Goal: Information Seeking & Learning: Learn about a topic

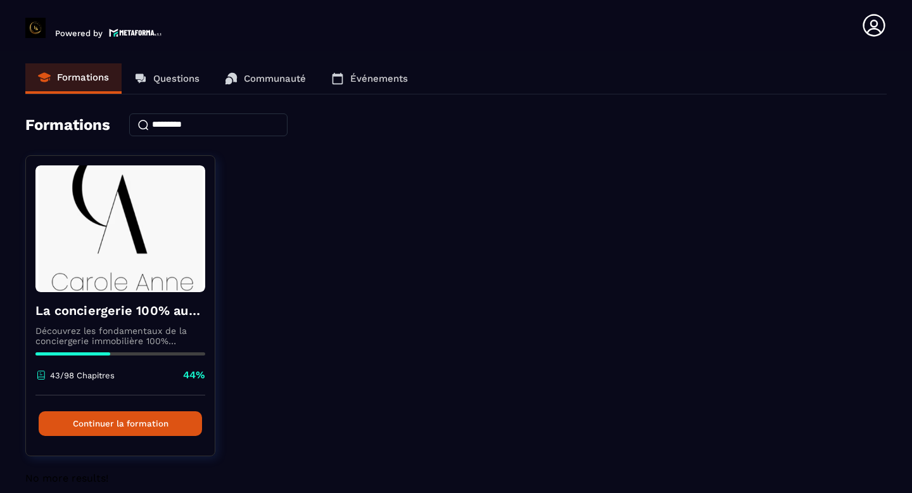
scroll to position [15, 0]
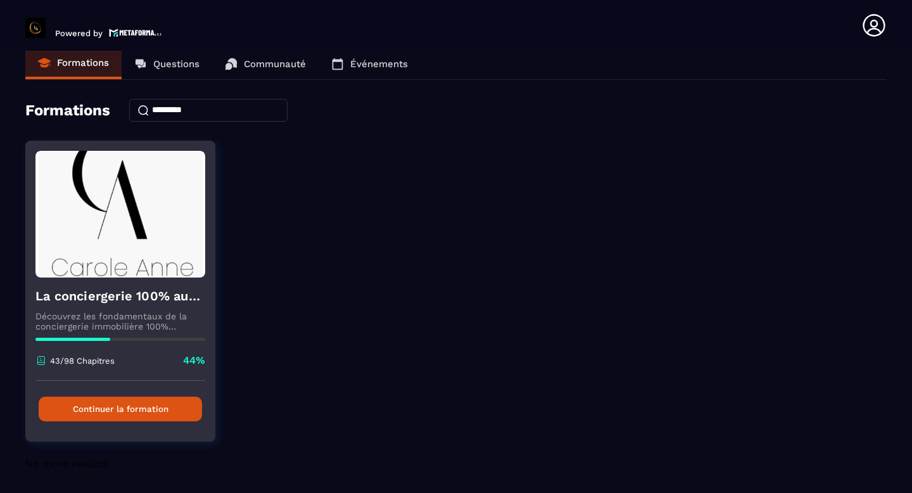
click at [112, 411] on button "Continuer la formation" at bounding box center [120, 409] width 163 height 25
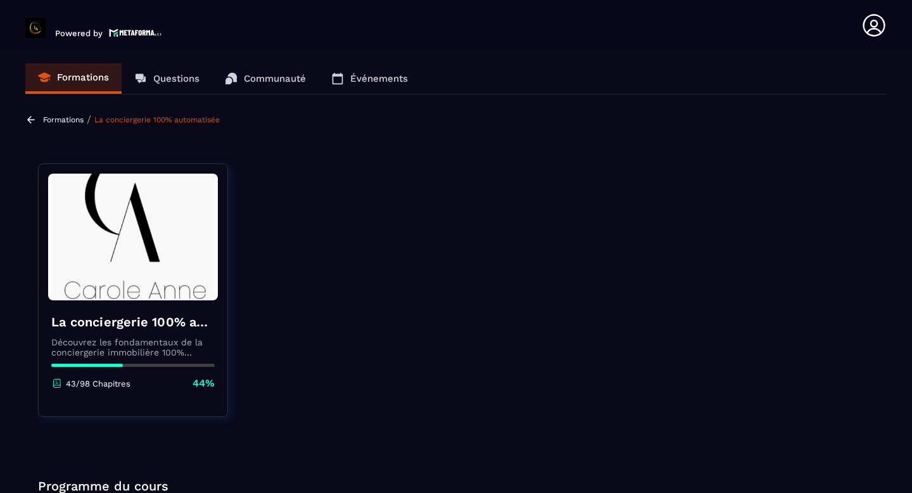
click at [146, 268] on img at bounding box center [133, 237] width 170 height 127
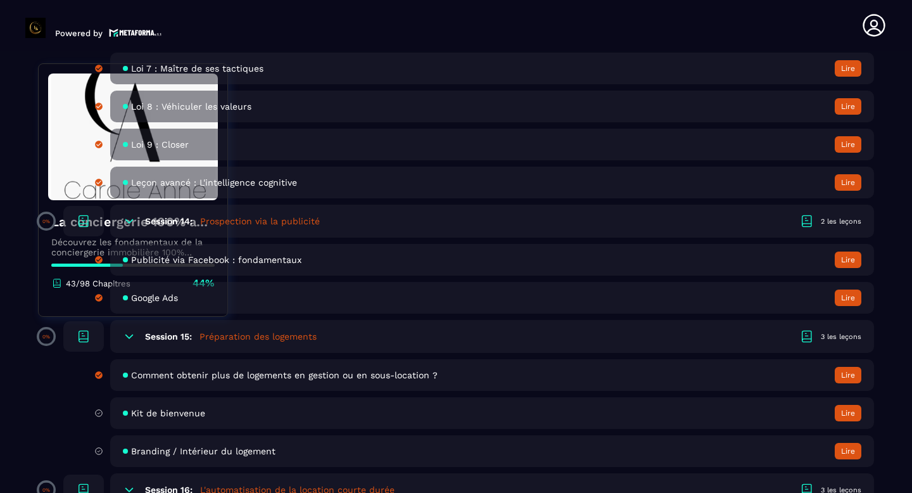
scroll to position [2330, 0]
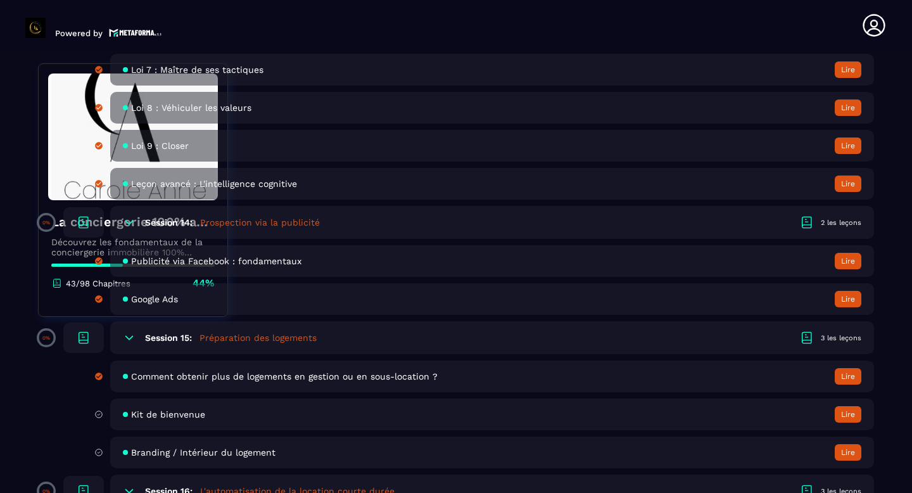
click at [152, 414] on span "Kit de bienvenue" at bounding box center [168, 414] width 74 height 10
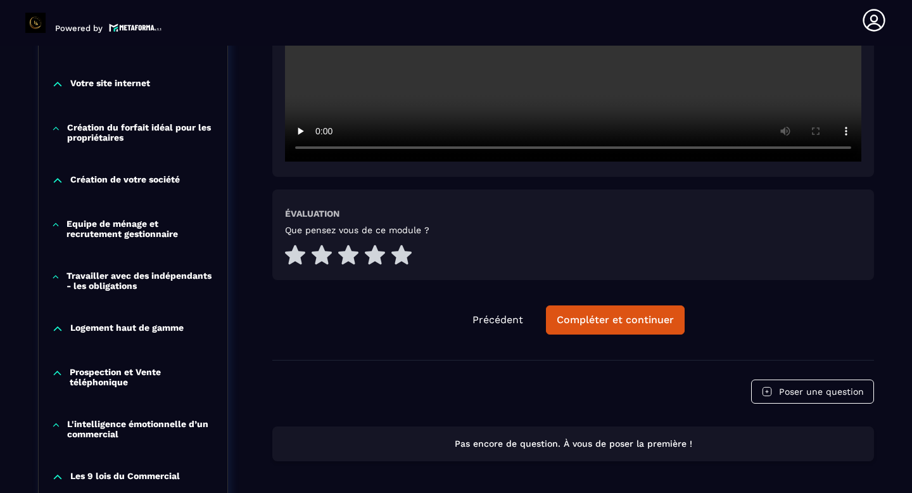
scroll to position [526, 0]
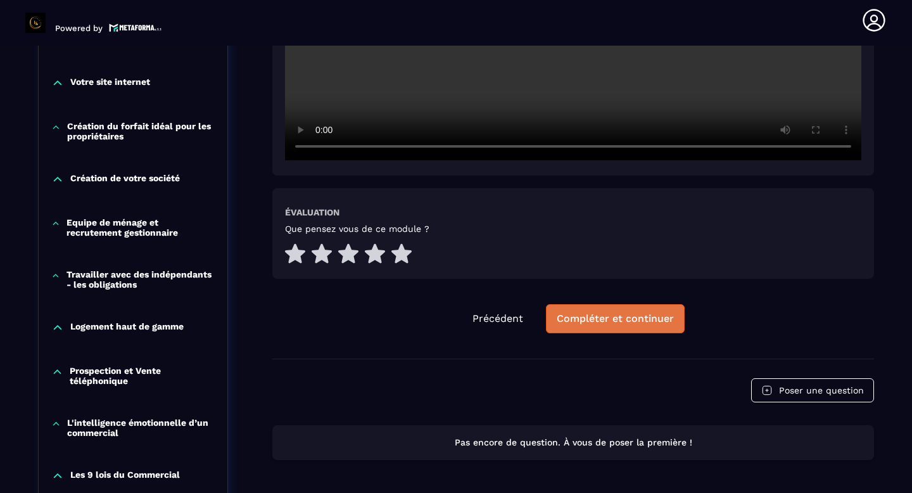
click at [613, 309] on button "Compléter et continuer" at bounding box center [615, 318] width 139 height 29
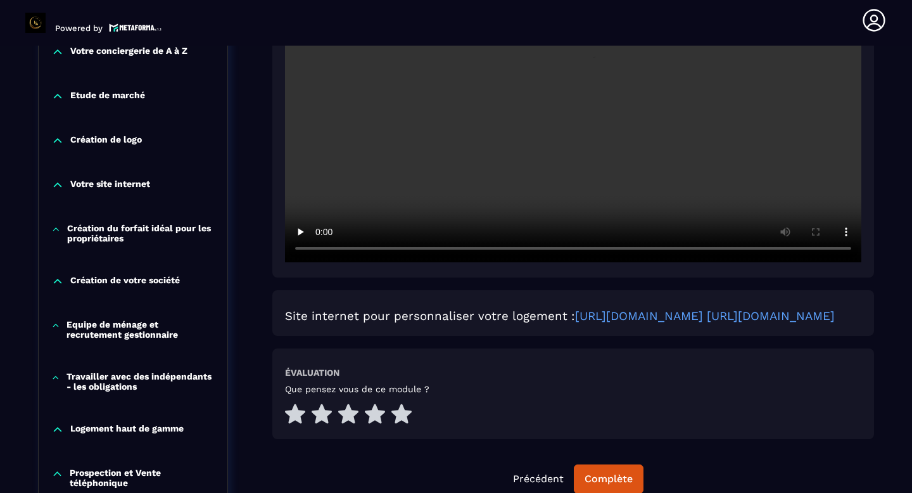
scroll to position [495, 0]
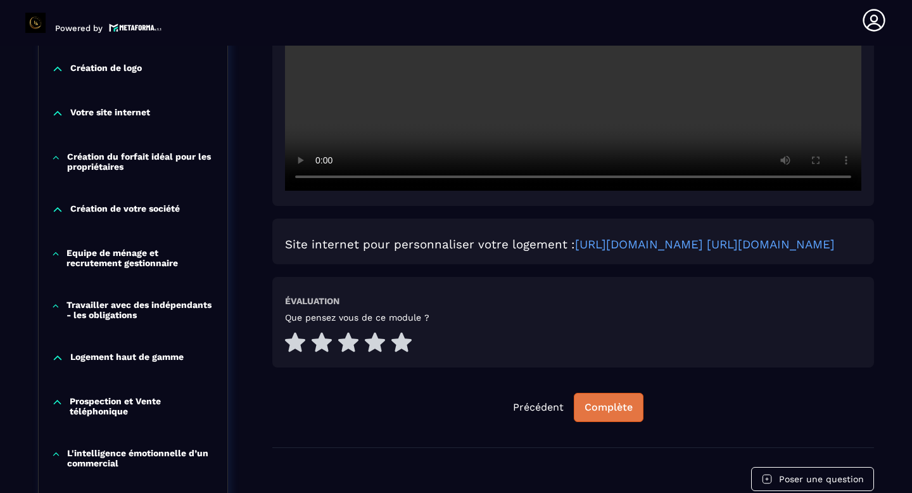
click at [608, 414] on div "Complète" at bounding box center [609, 407] width 48 height 13
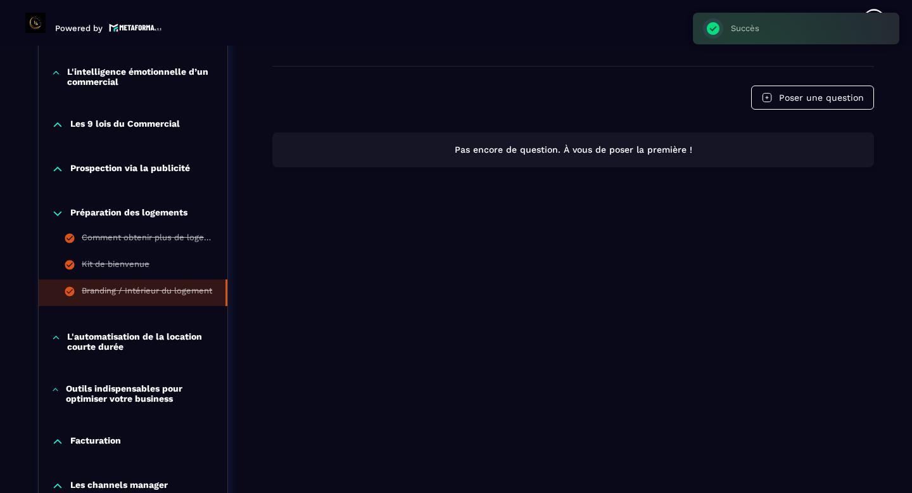
scroll to position [879, 0]
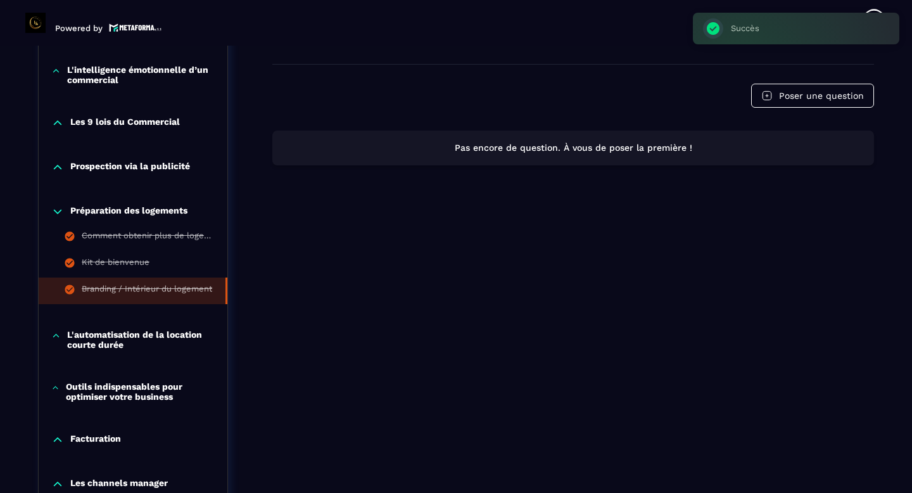
click at [141, 344] on p "L'automatisation de la location courte durée" at bounding box center [141, 339] width 148 height 20
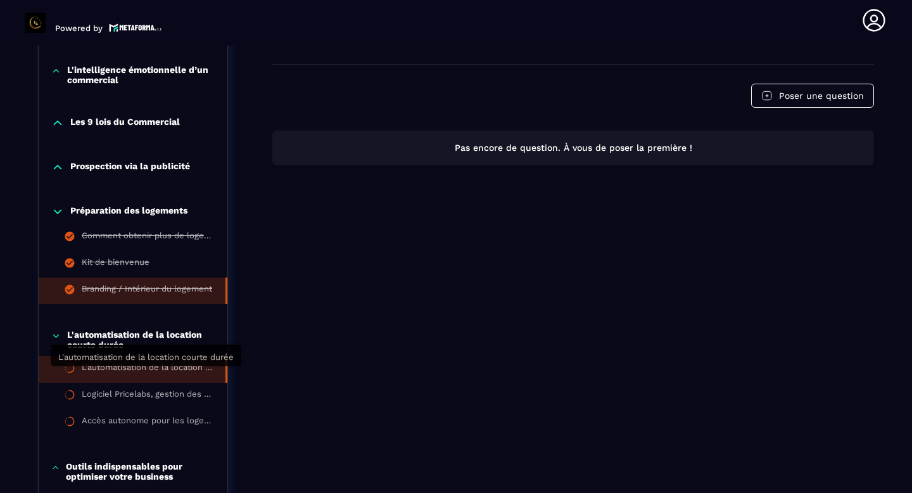
click at [185, 374] on div "L'automatisation de la location courte durée" at bounding box center [147, 369] width 131 height 14
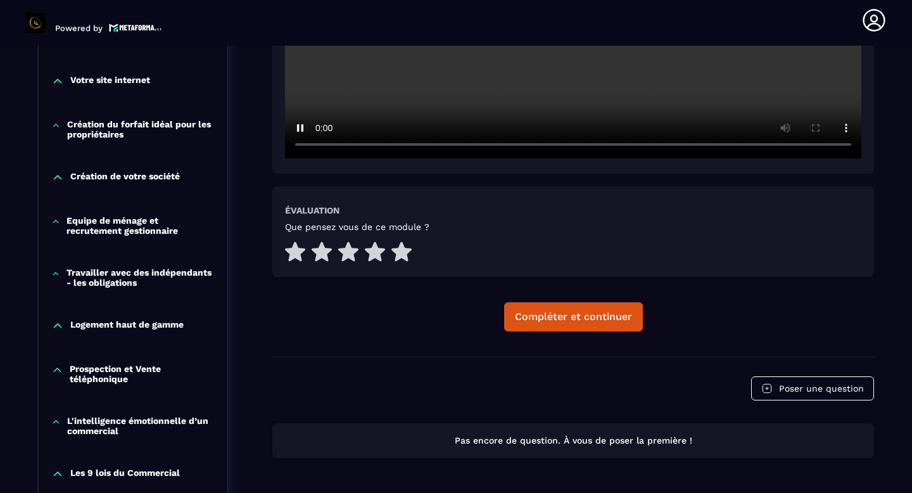
scroll to position [534, 0]
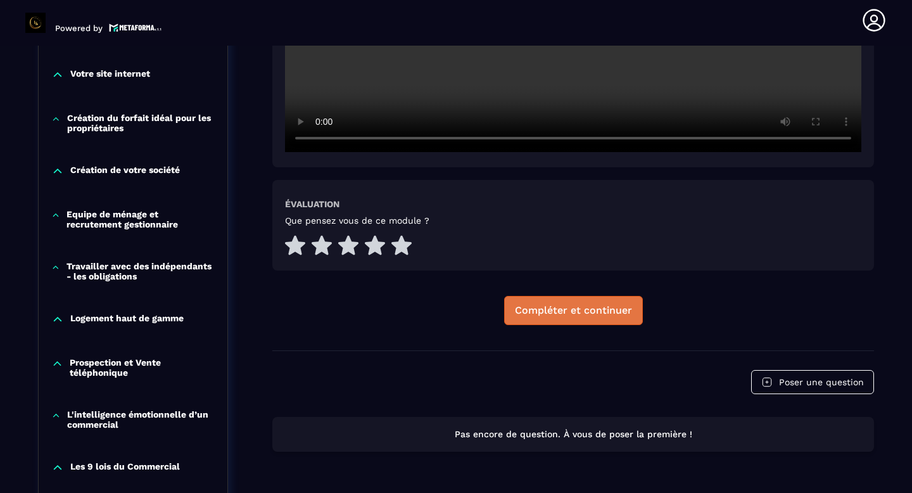
click at [557, 321] on button "Compléter et continuer" at bounding box center [573, 310] width 139 height 29
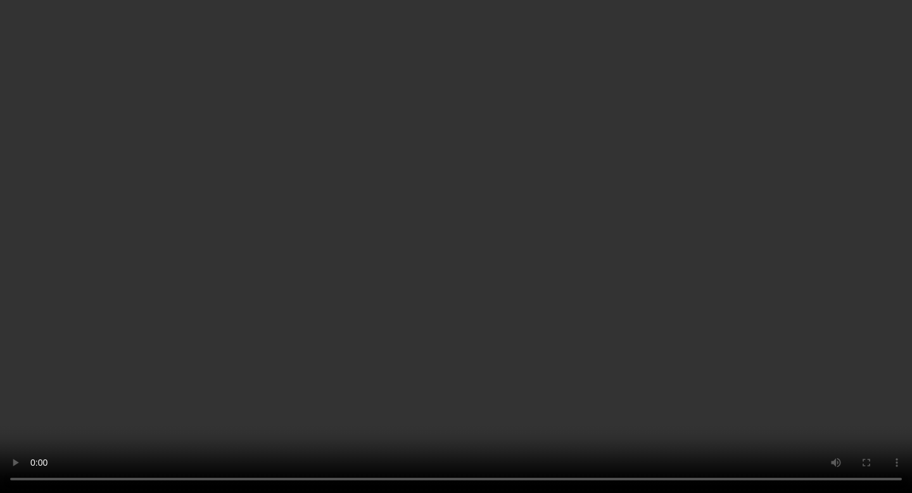
scroll to position [1001, 0]
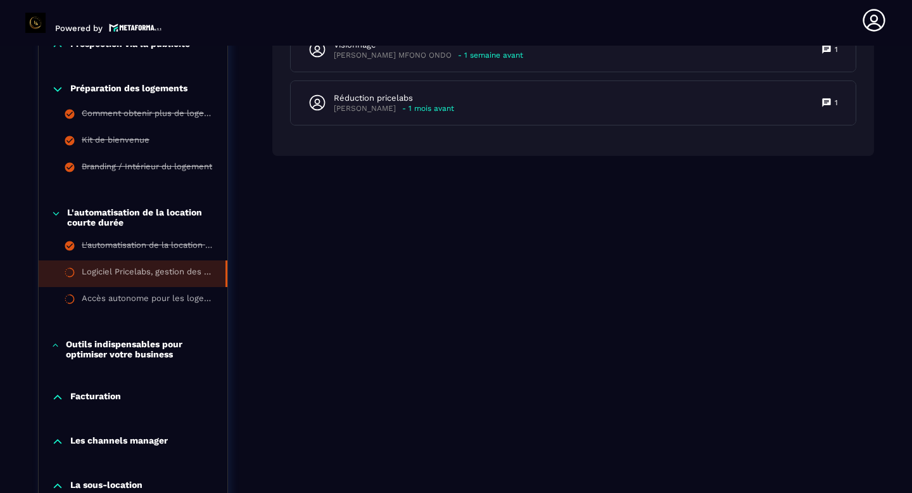
click at [58, 352] on icon at bounding box center [55, 345] width 8 height 13
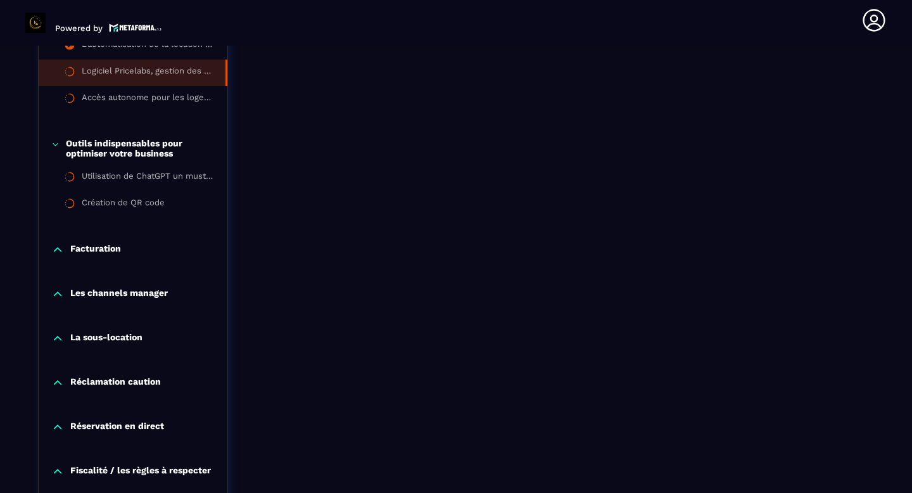
scroll to position [1207, 0]
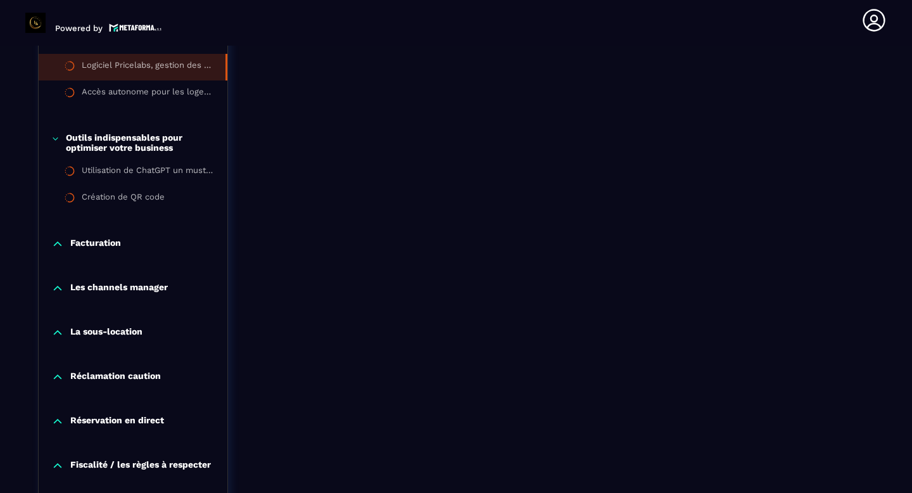
click at [58, 295] on icon at bounding box center [57, 288] width 13 height 13
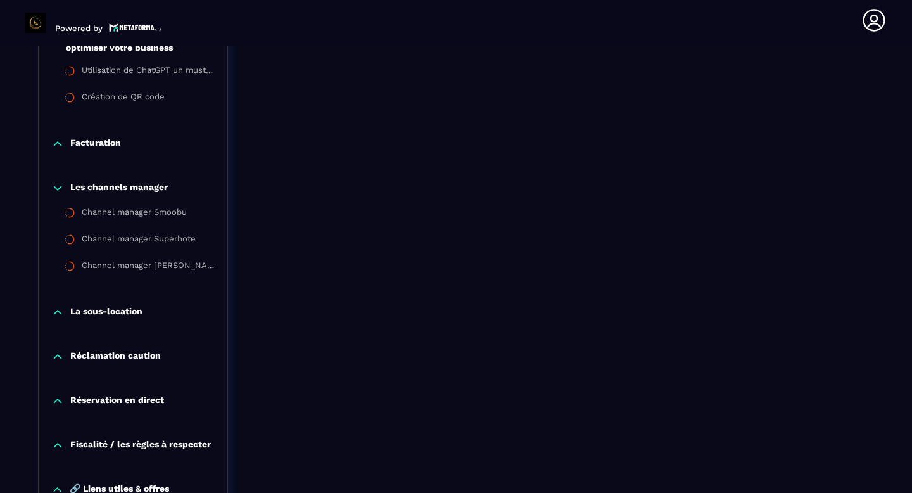
scroll to position [1315, 0]
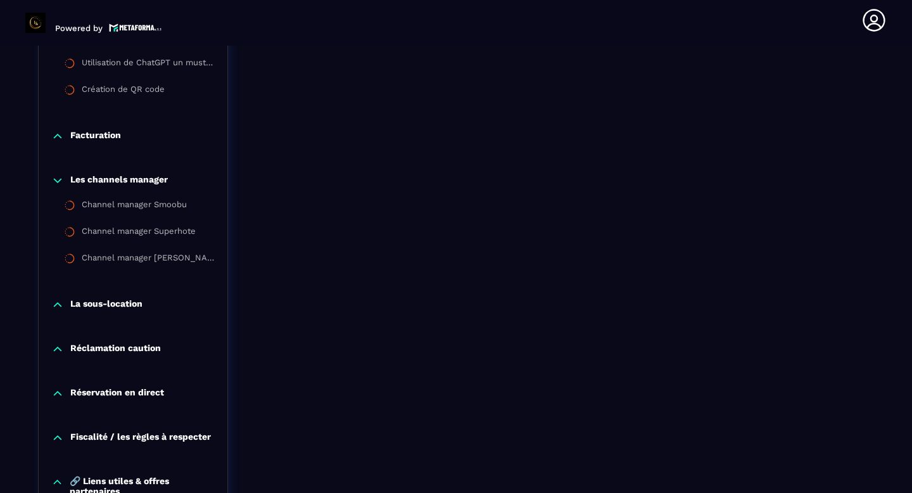
click at [57, 311] on icon at bounding box center [57, 304] width 13 height 13
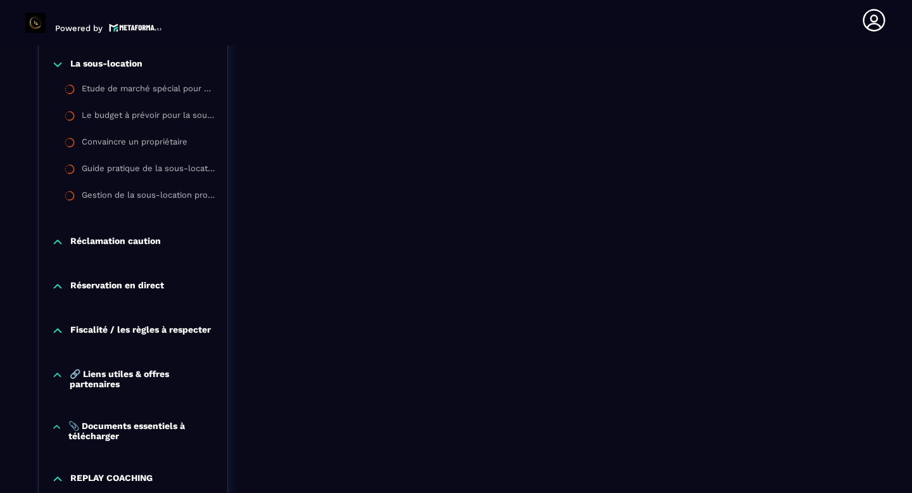
scroll to position [1557, 0]
click at [63, 247] on icon at bounding box center [57, 240] width 13 height 13
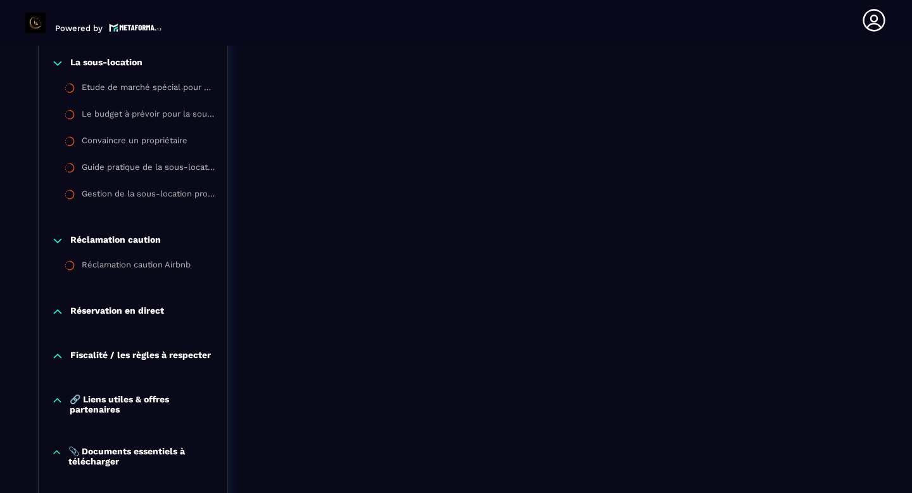
click at [55, 318] on icon at bounding box center [57, 311] width 13 height 13
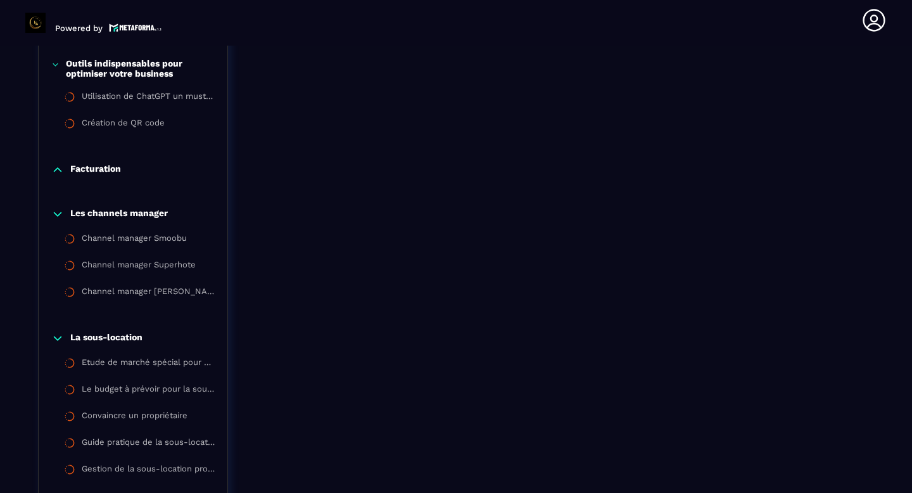
scroll to position [1259, 0]
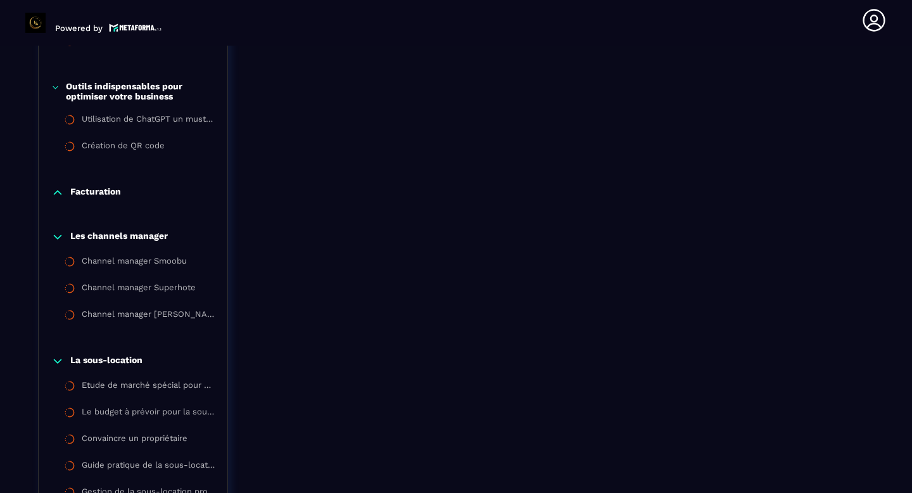
click at [55, 199] on icon at bounding box center [57, 192] width 13 height 13
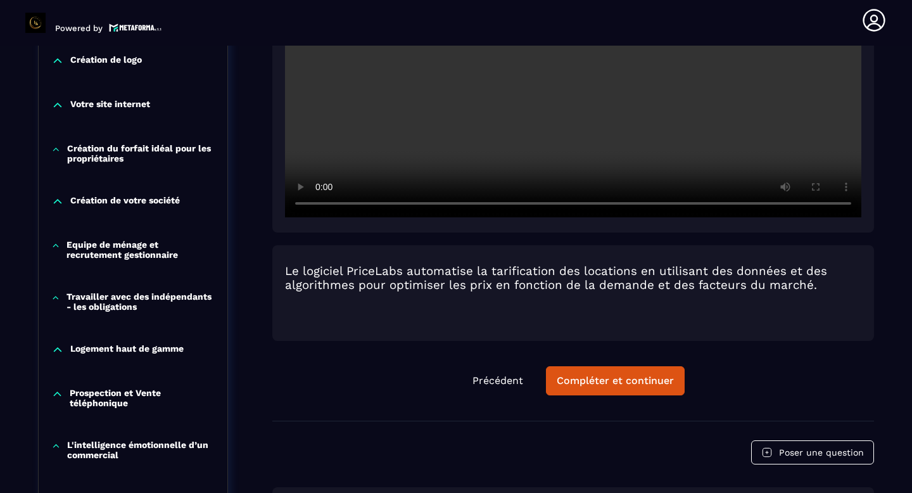
scroll to position [505, 0]
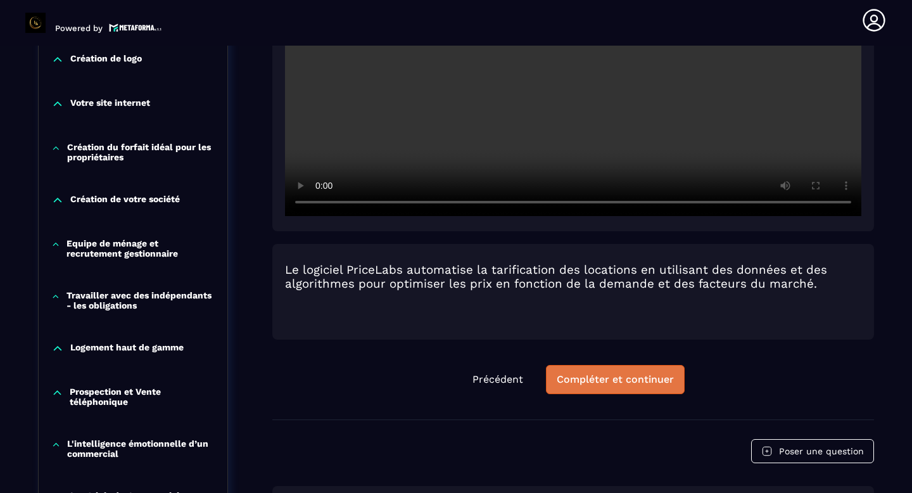
click at [608, 386] on div "Compléter et continuer" at bounding box center [615, 379] width 117 height 13
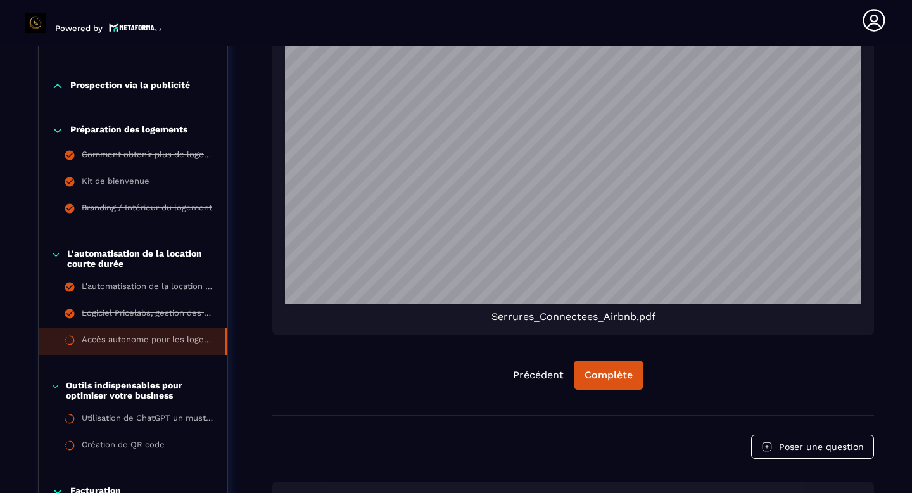
scroll to position [969, 0]
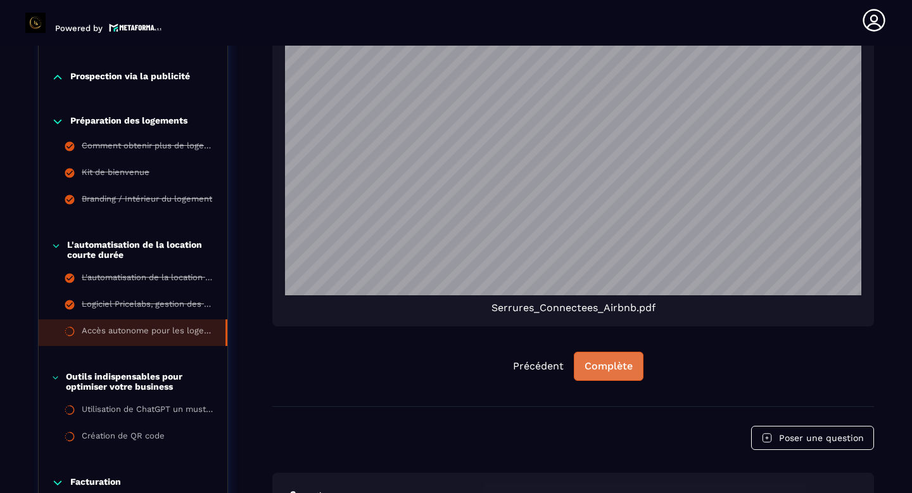
click at [608, 377] on button "Complète" at bounding box center [609, 366] width 70 height 29
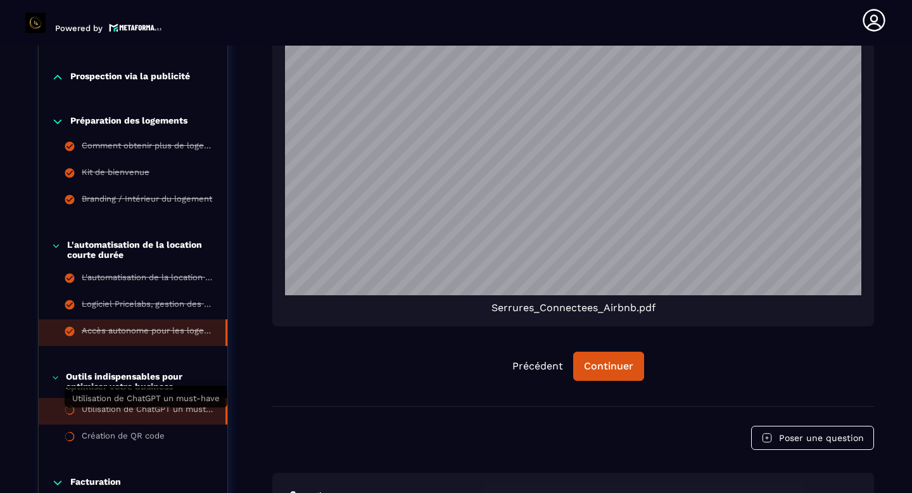
click at [160, 418] on div "Utilisation de ChatGPT un must-have" at bounding box center [147, 411] width 131 height 14
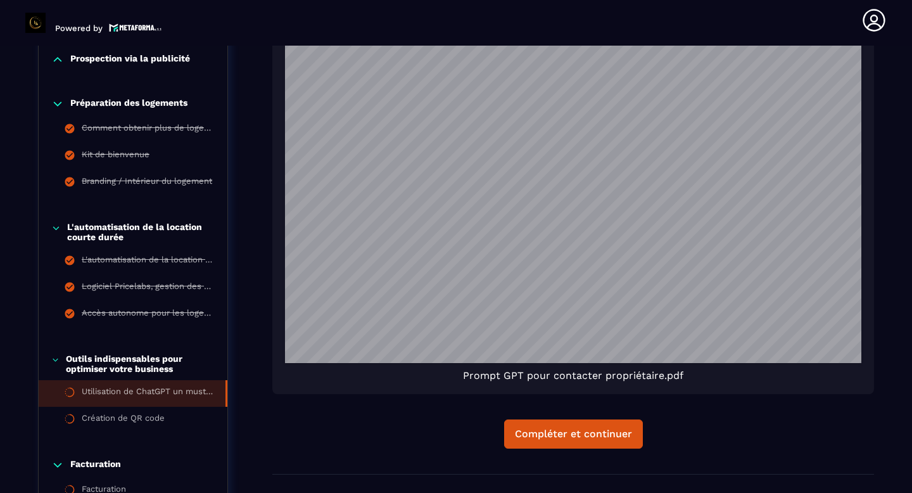
scroll to position [990, 0]
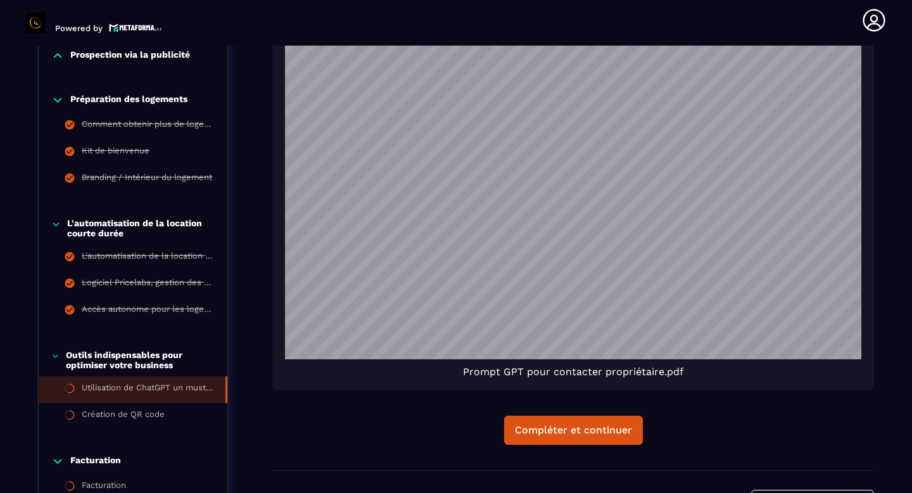
click at [599, 374] on span "Prompt GPT pour contacter propriétaire.pdf" at bounding box center [573, 372] width 220 height 12
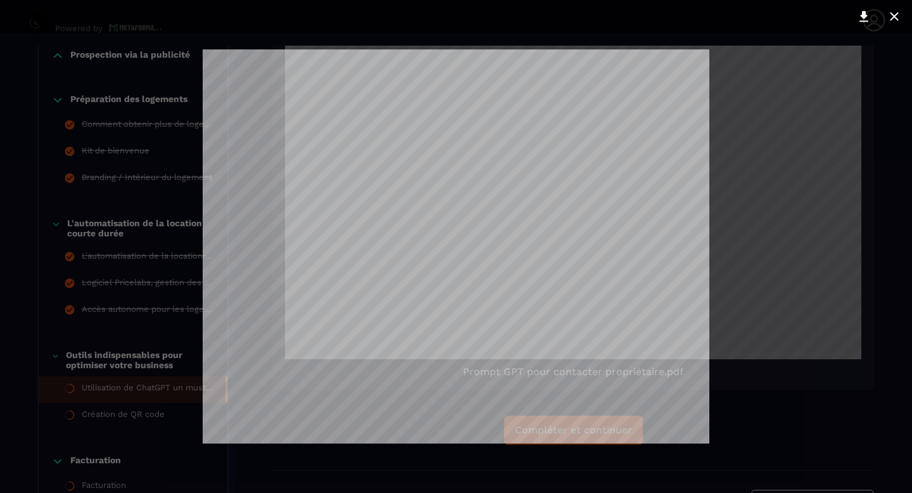
scroll to position [39, 0]
click at [761, 123] on div at bounding box center [456, 246] width 912 height 493
click at [901, 12] on icon at bounding box center [894, 16] width 15 height 15
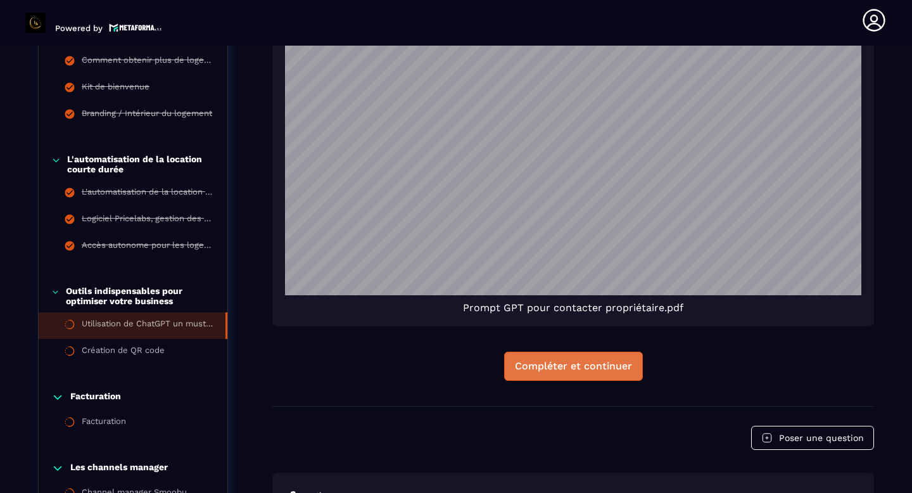
scroll to position [1055, 0]
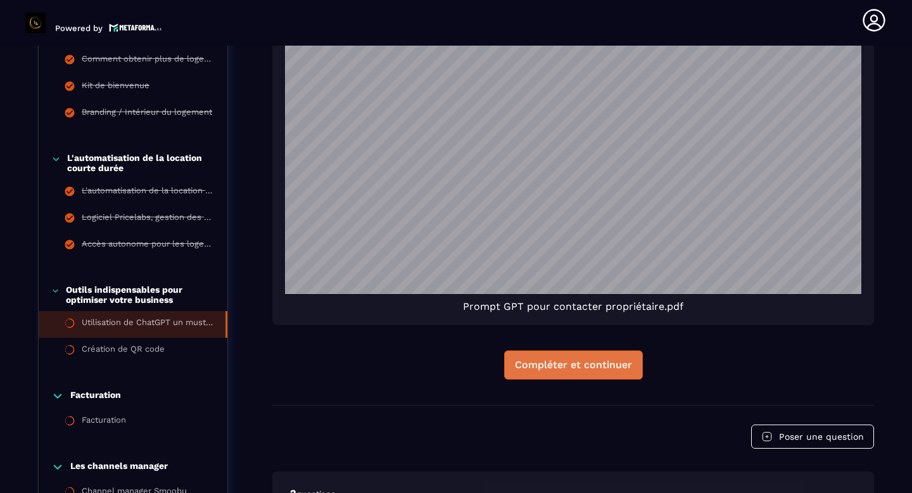
click at [591, 372] on button "Compléter et continuer" at bounding box center [573, 364] width 139 height 29
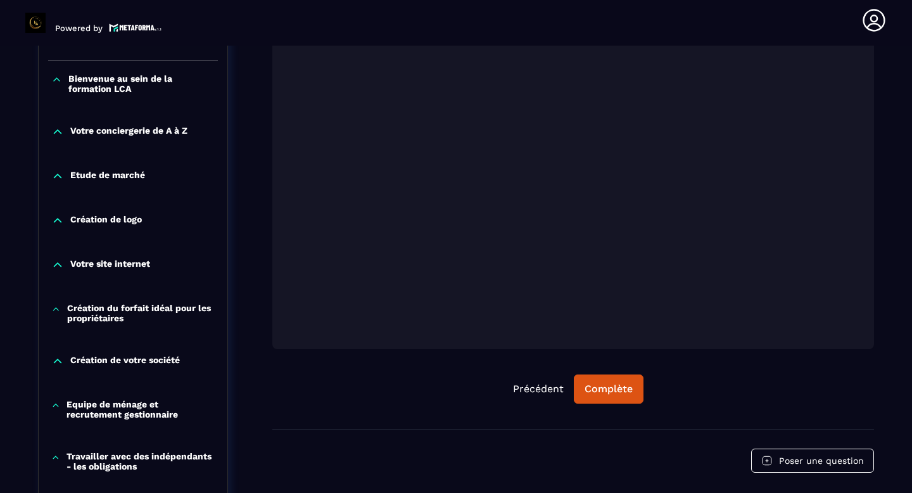
scroll to position [349, 0]
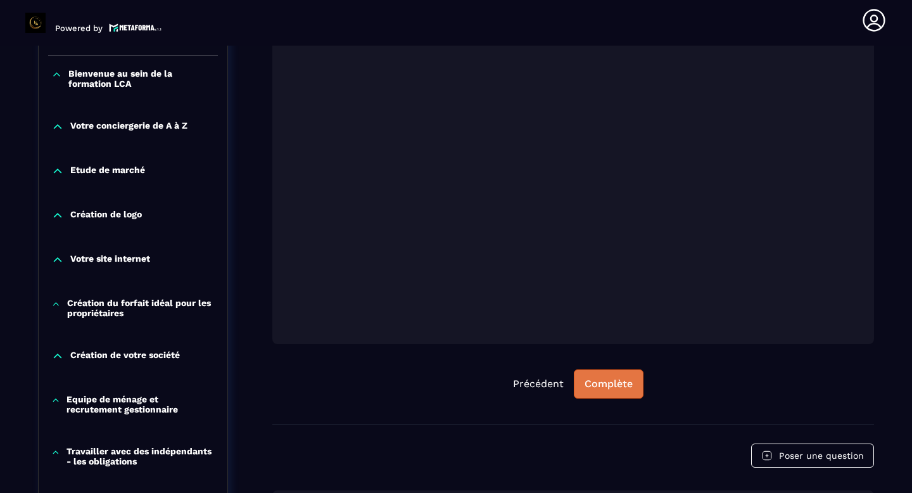
click at [597, 384] on div "Complète" at bounding box center [609, 384] width 48 height 13
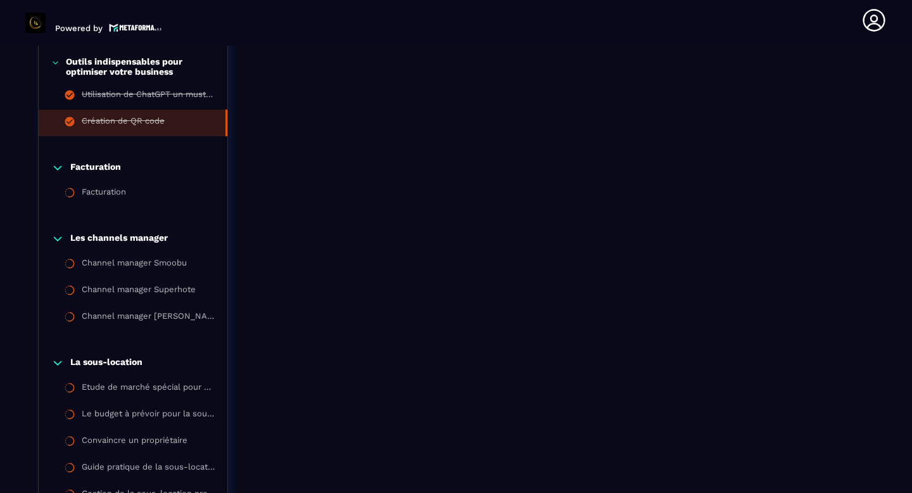
scroll to position [1285, 0]
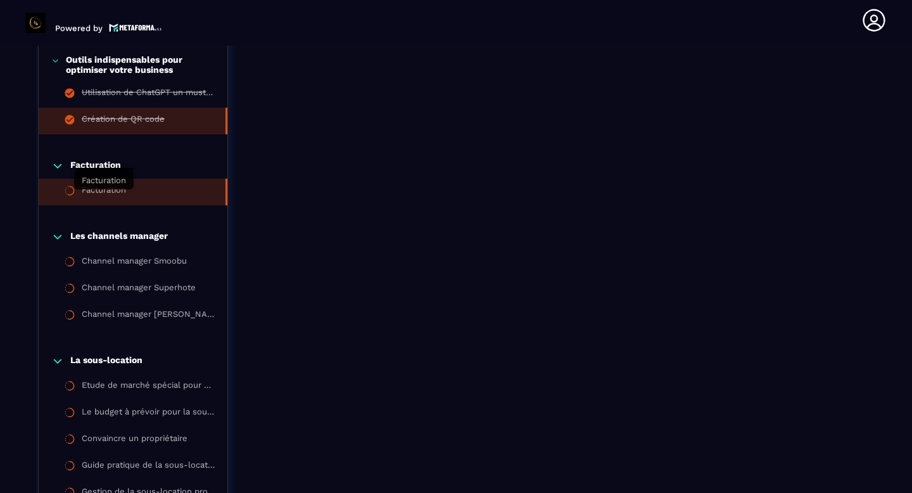
click at [91, 199] on div "Facturation" at bounding box center [104, 192] width 44 height 14
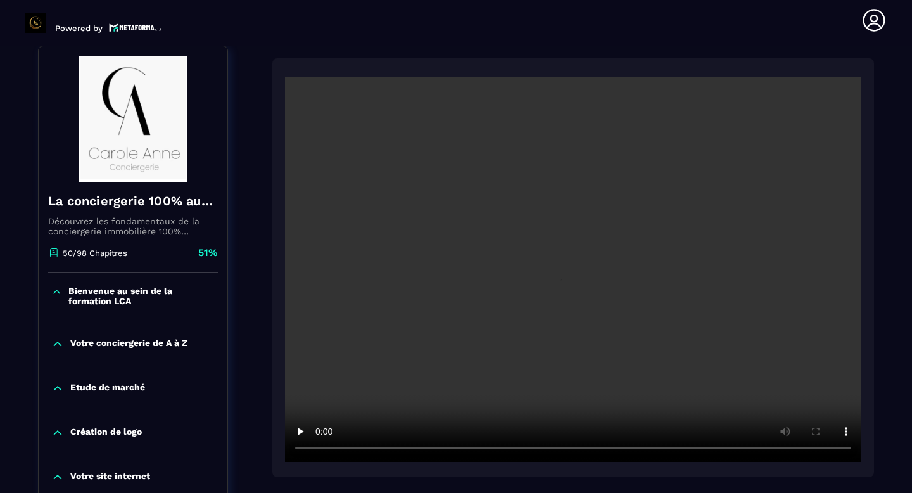
scroll to position [148, 0]
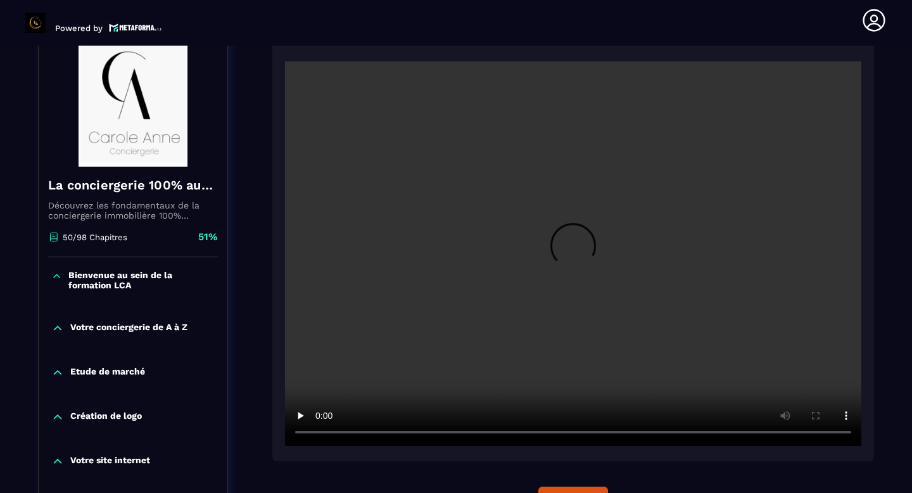
click at [58, 277] on icon at bounding box center [56, 276] width 11 height 13
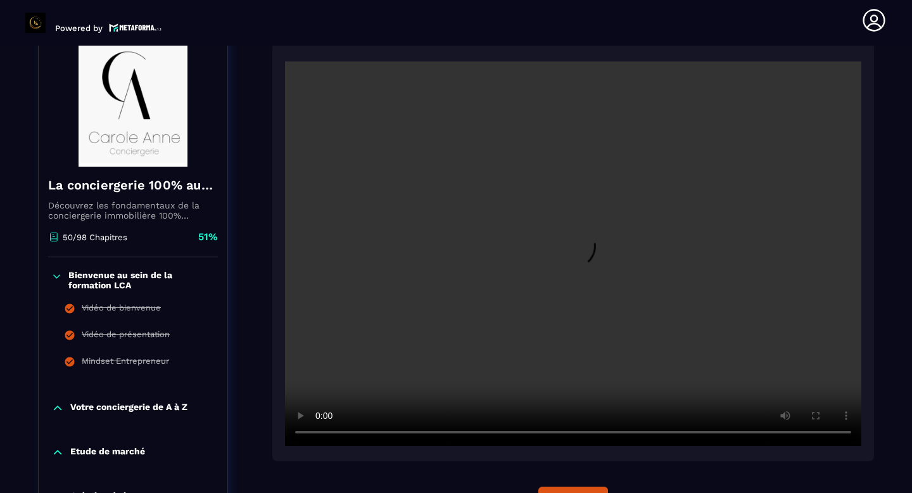
click at [59, 277] on icon at bounding box center [56, 276] width 11 height 13
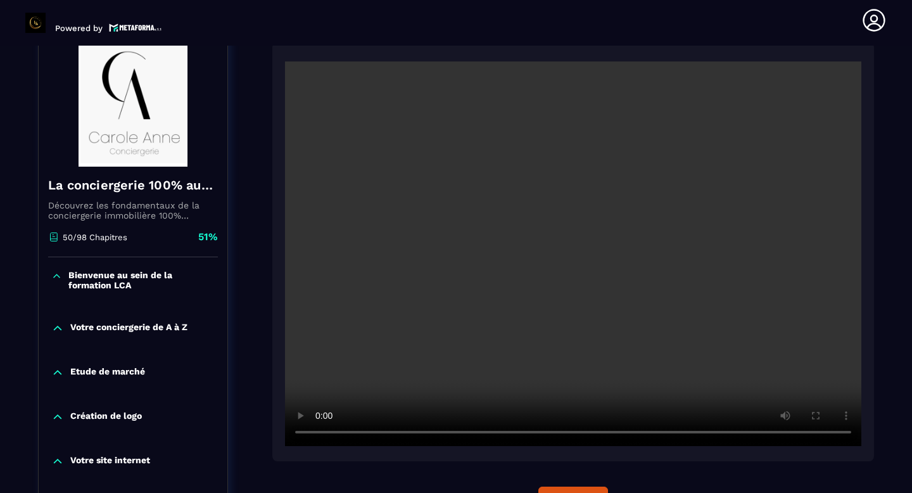
click at [59, 277] on icon at bounding box center [57, 275] width 6 height 3
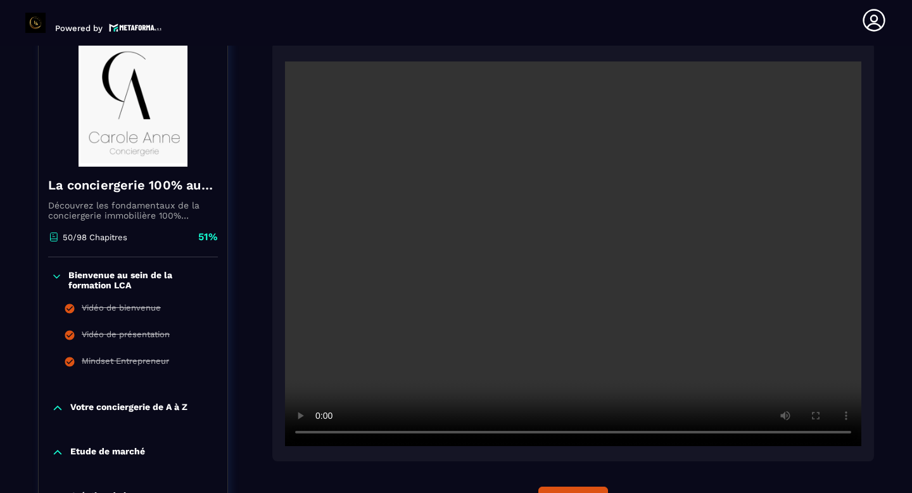
click at [57, 285] on div "Bienvenue au sein de la formation LCA" at bounding box center [133, 280] width 189 height 20
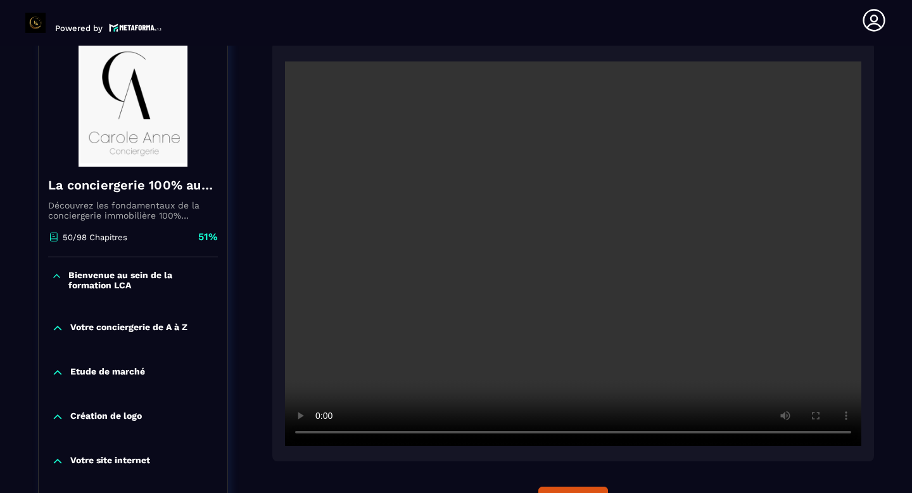
click at [60, 331] on icon at bounding box center [57, 328] width 13 height 13
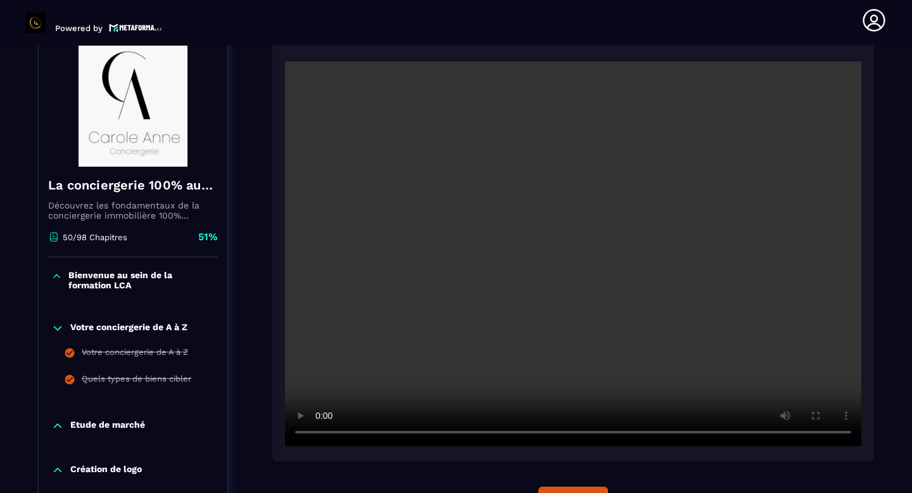
click at [60, 331] on icon at bounding box center [57, 328] width 13 height 13
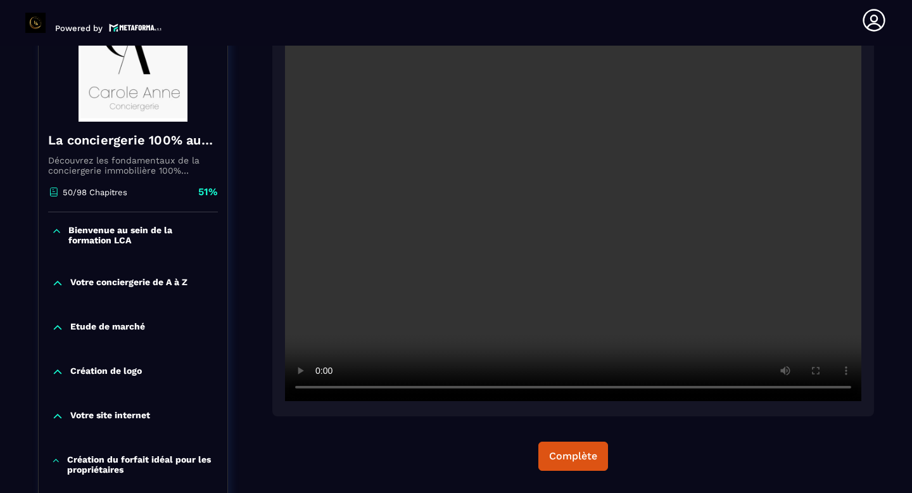
scroll to position [200, 0]
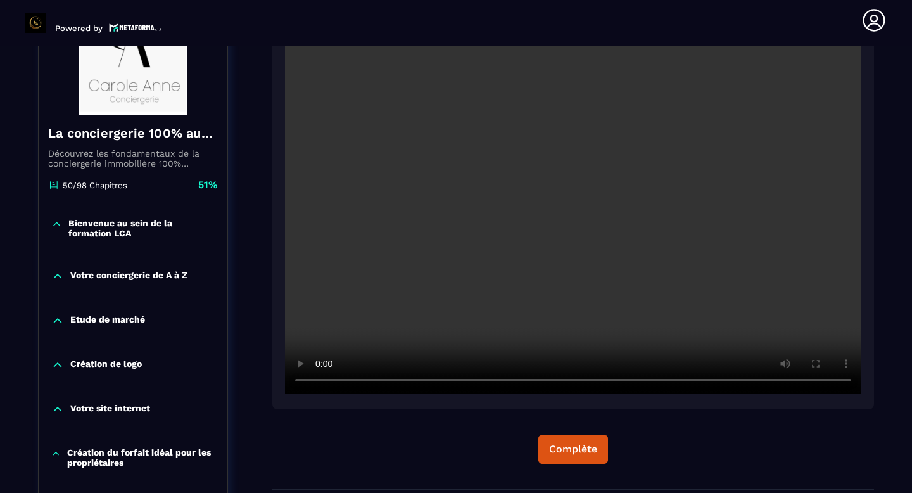
click at [60, 323] on icon at bounding box center [57, 320] width 13 height 13
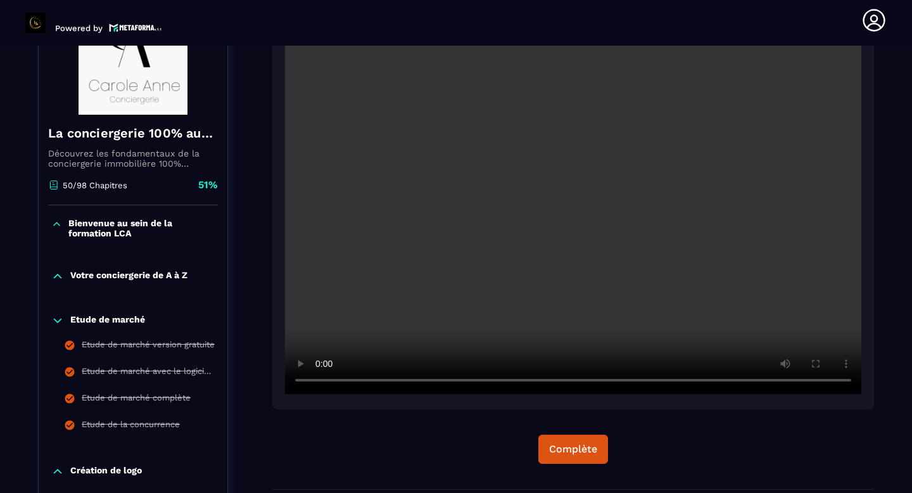
click at [60, 323] on icon at bounding box center [57, 320] width 13 height 13
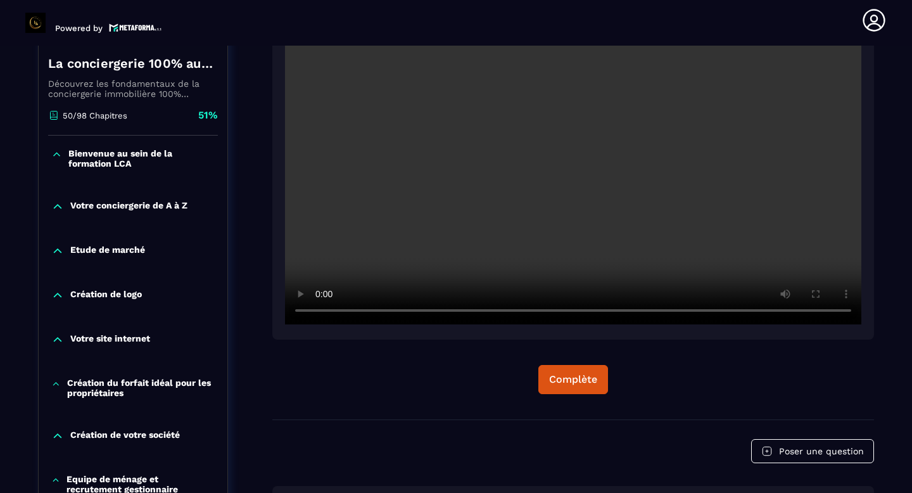
scroll to position [271, 0]
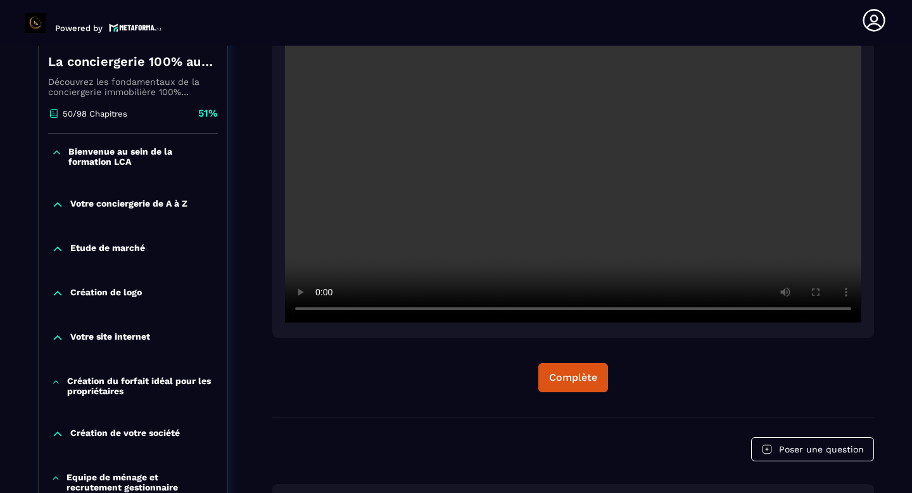
click at [60, 303] on div "Création de logo" at bounding box center [133, 296] width 189 height 44
click at [60, 298] on icon at bounding box center [57, 293] width 13 height 13
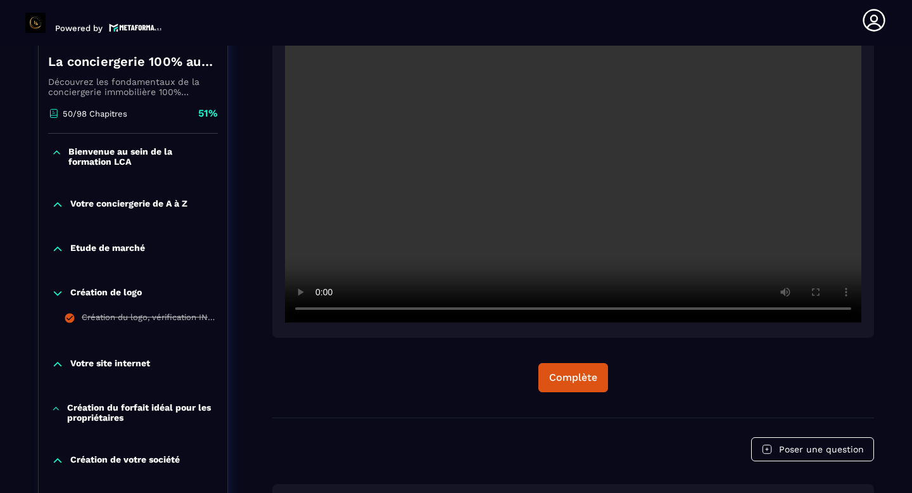
click at [60, 298] on icon at bounding box center [57, 293] width 13 height 13
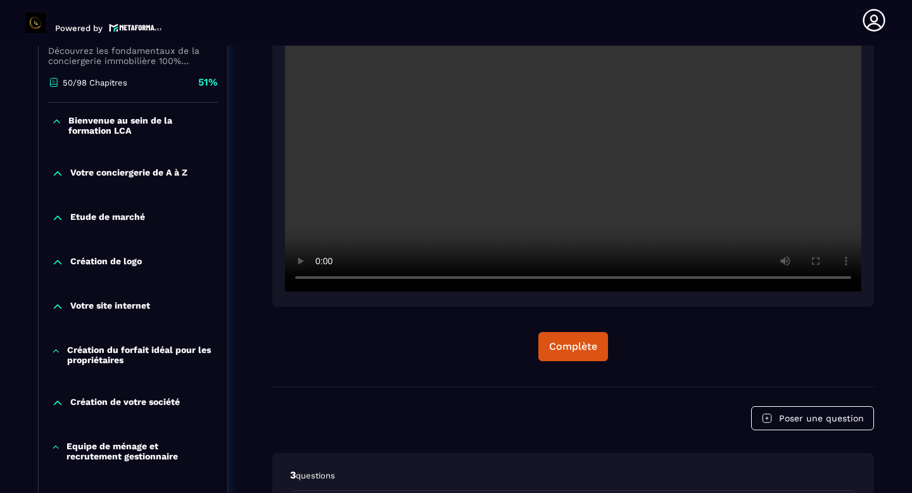
scroll to position [312, 0]
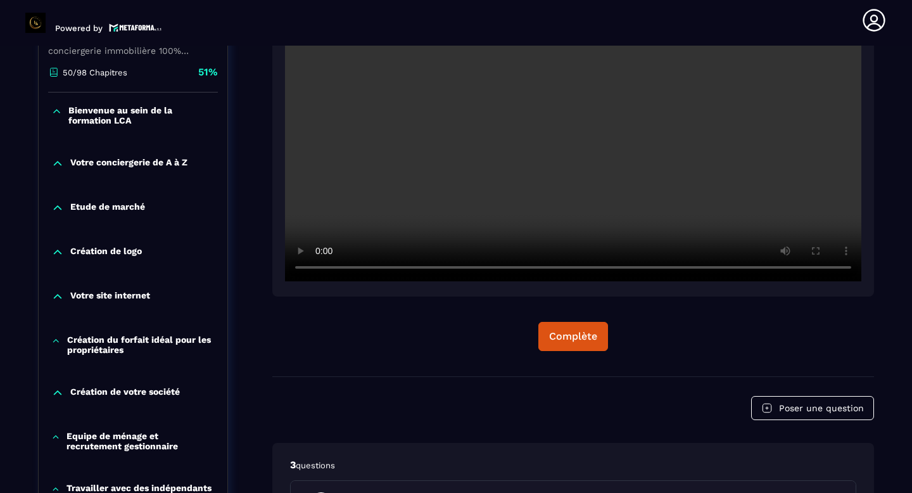
click at [59, 299] on icon at bounding box center [57, 296] width 13 height 13
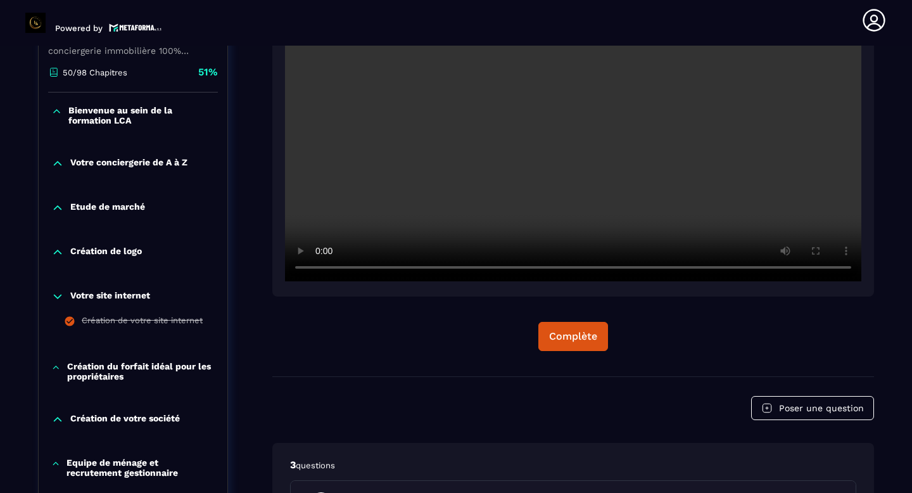
click at [59, 299] on icon at bounding box center [57, 296] width 13 height 13
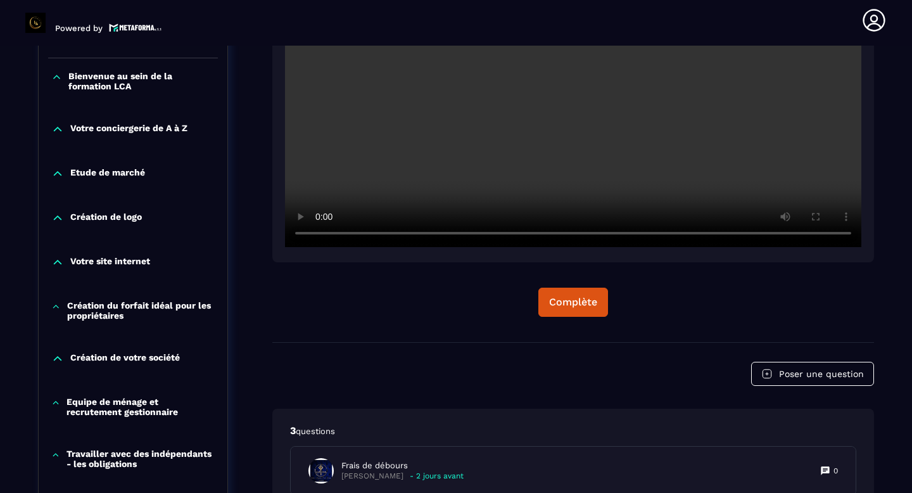
scroll to position [348, 0]
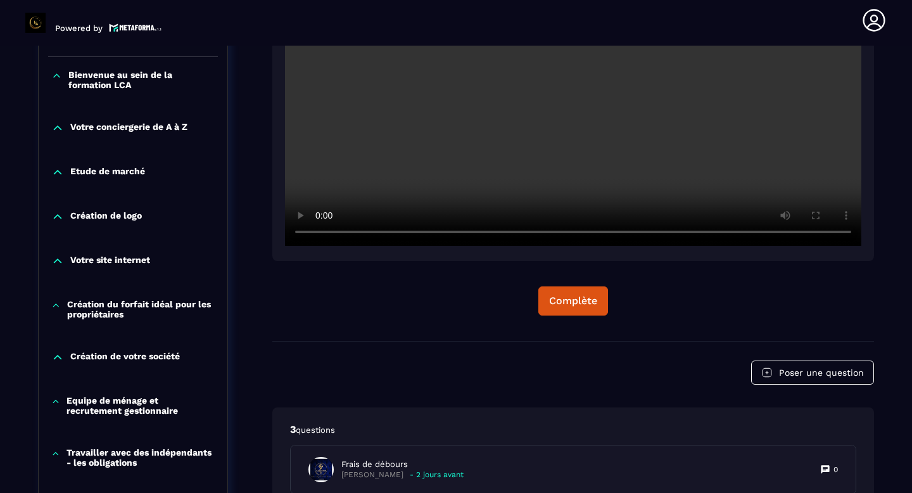
click at [58, 308] on icon at bounding box center [56, 305] width 10 height 13
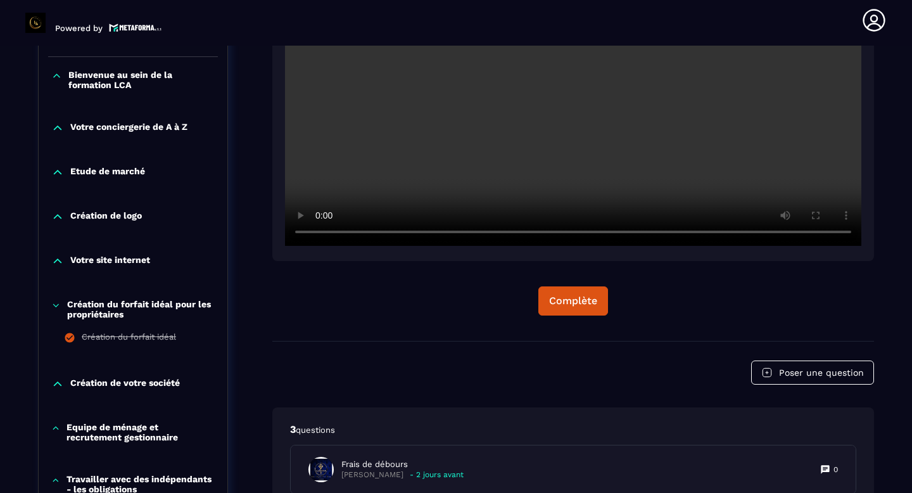
click at [58, 308] on icon at bounding box center [56, 305] width 10 height 13
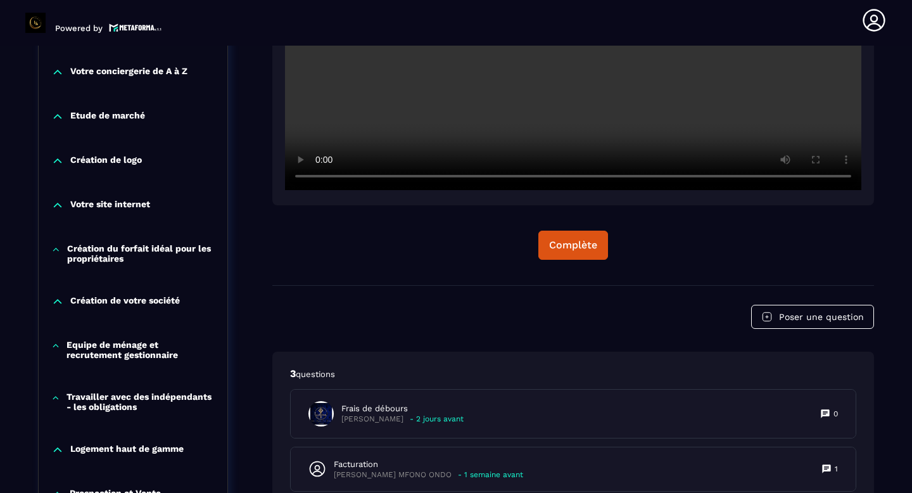
scroll to position [406, 0]
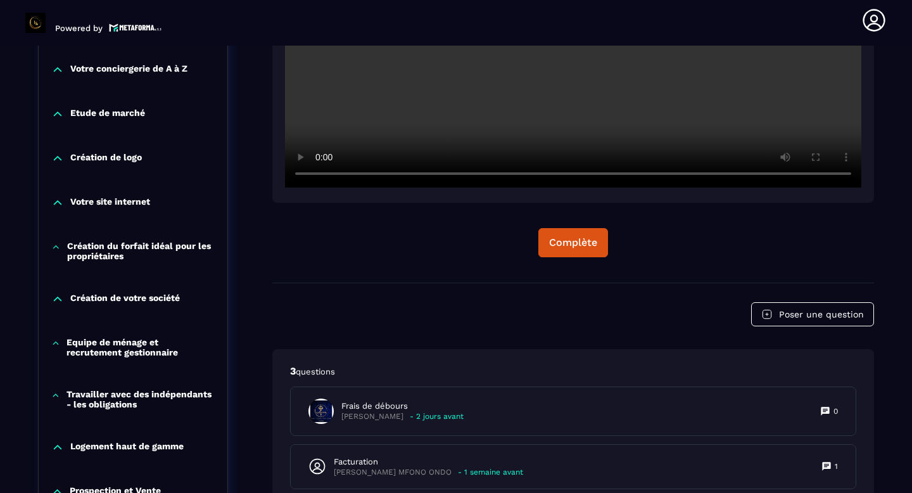
click at [58, 308] on div "Création de votre société" at bounding box center [133, 302] width 189 height 44
click at [58, 305] on icon at bounding box center [57, 299] width 13 height 13
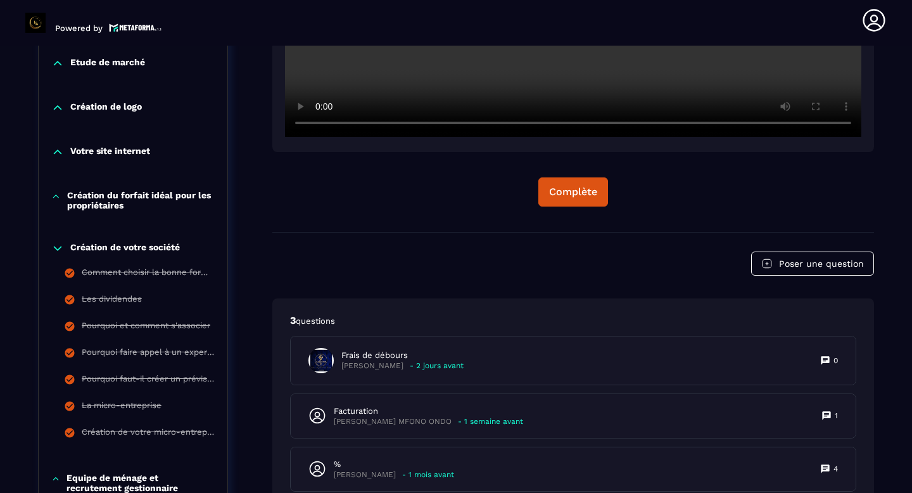
scroll to position [469, 0]
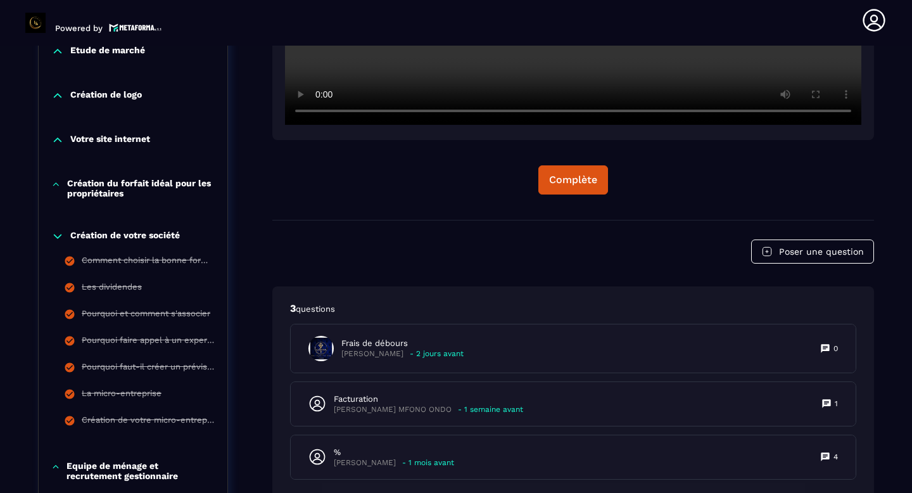
click at [64, 243] on div "Création de votre société" at bounding box center [133, 236] width 189 height 13
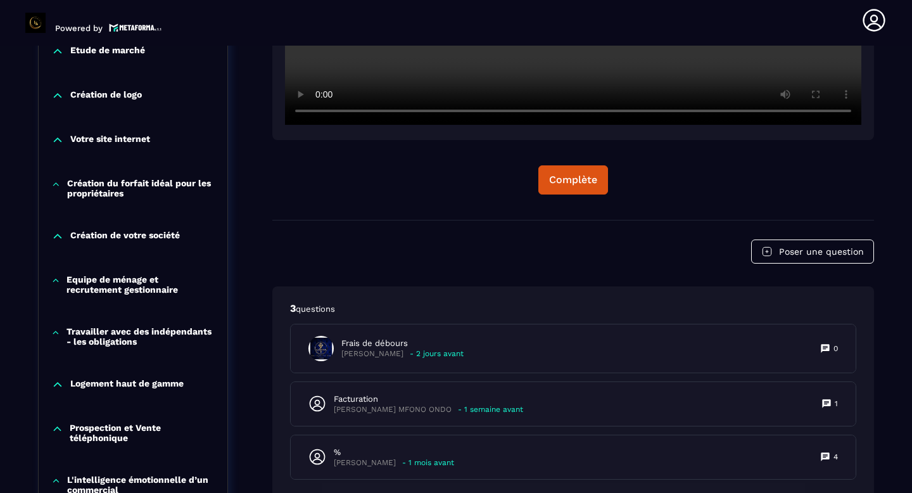
click at [55, 284] on icon at bounding box center [55, 280] width 9 height 13
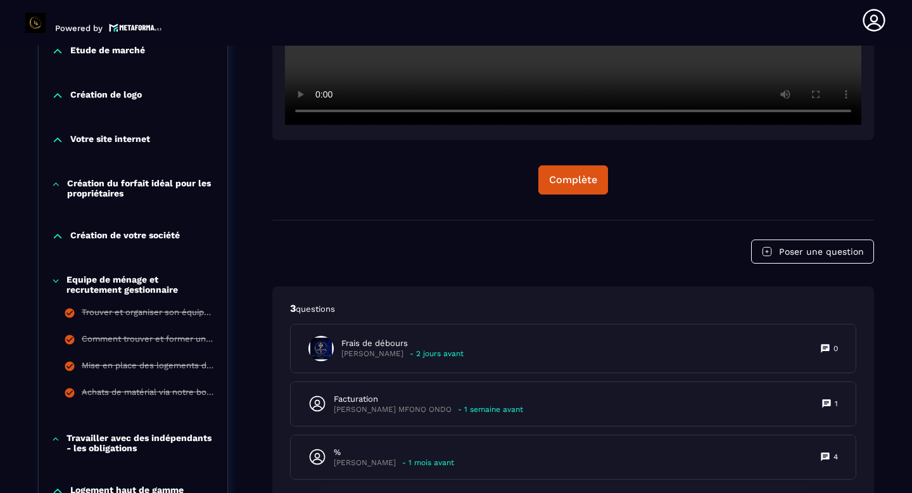
click at [55, 284] on icon at bounding box center [55, 280] width 9 height 13
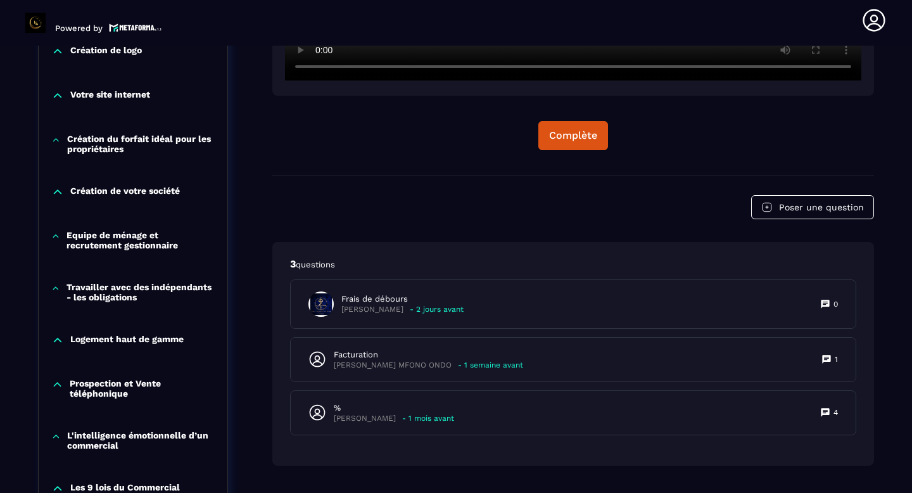
scroll to position [515, 0]
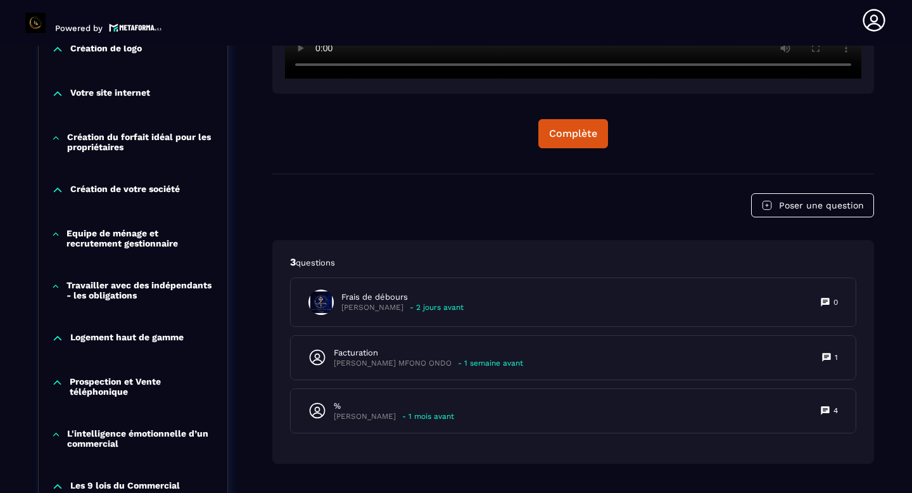
click at [55, 288] on icon at bounding box center [55, 286] width 5 height 3
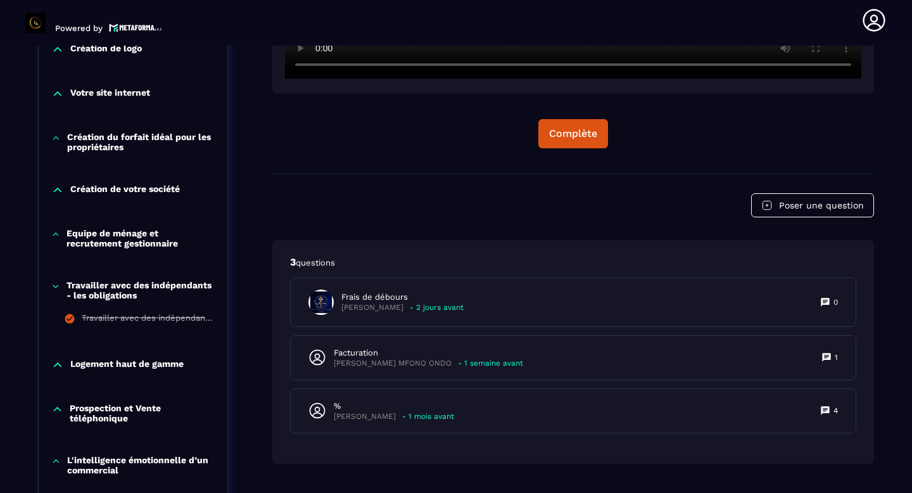
click at [55, 288] on icon at bounding box center [55, 286] width 9 height 13
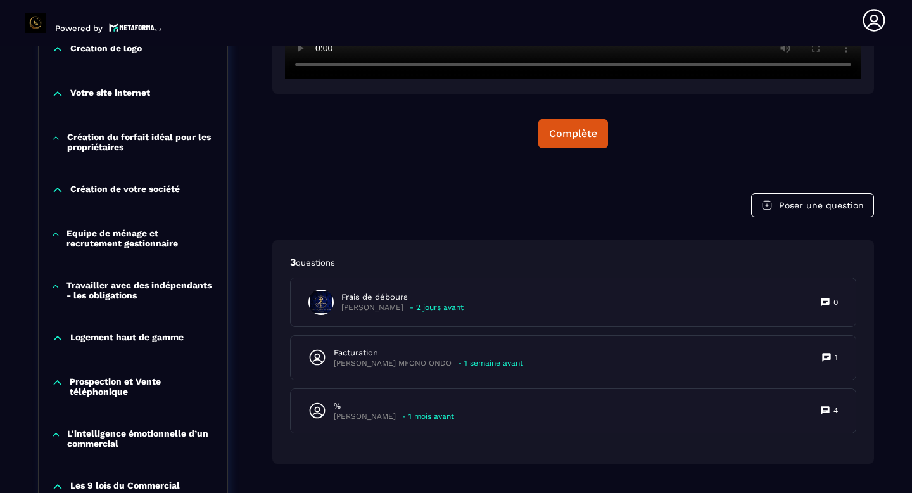
click at [55, 337] on icon at bounding box center [57, 338] width 13 height 13
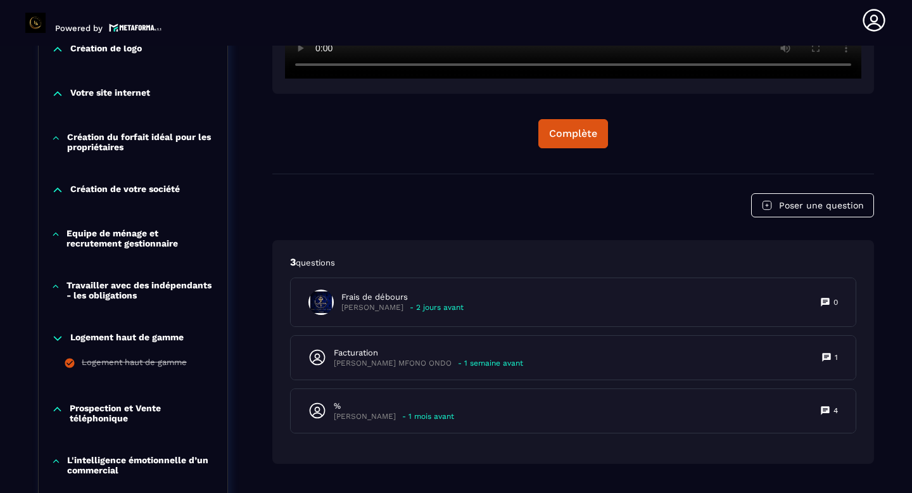
click at [55, 337] on icon at bounding box center [57, 338] width 13 height 13
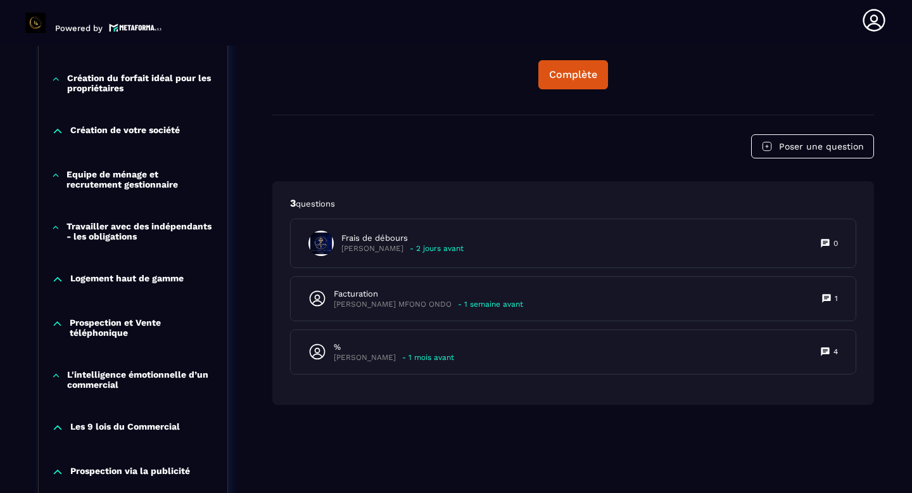
scroll to position [576, 0]
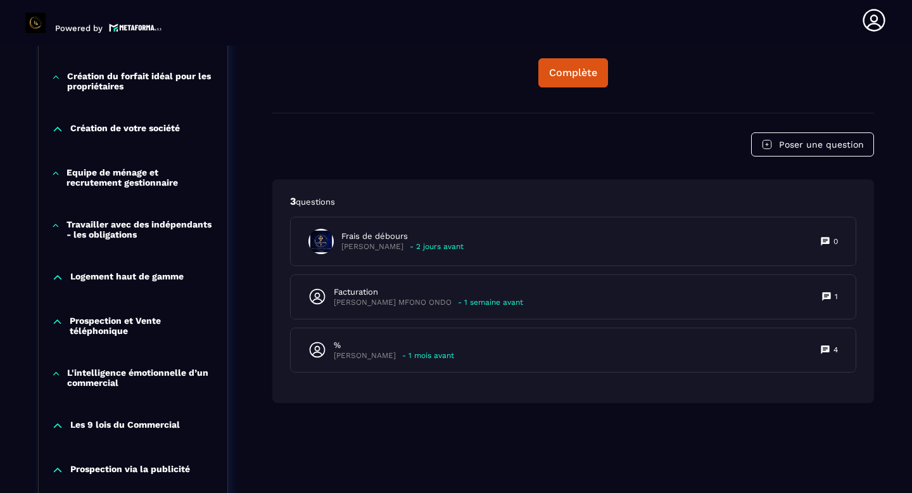
click at [60, 324] on icon at bounding box center [57, 322] width 7 height 4
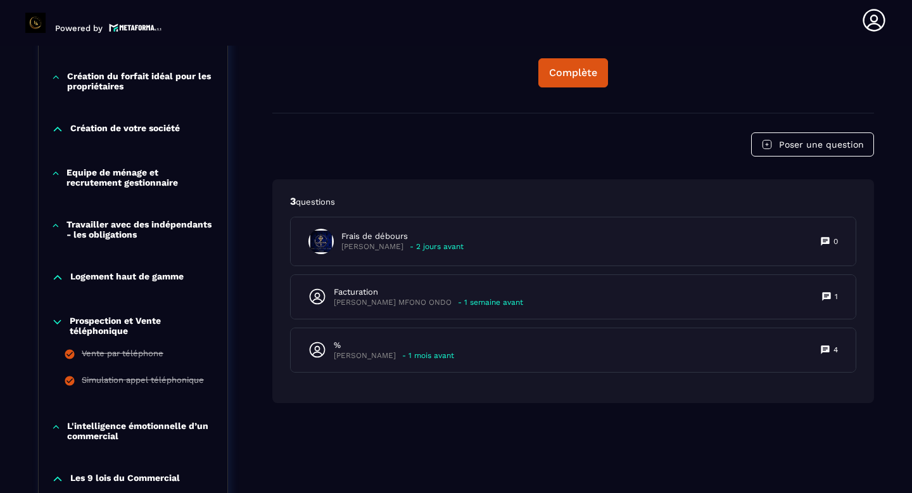
click at [60, 326] on icon at bounding box center [57, 321] width 12 height 13
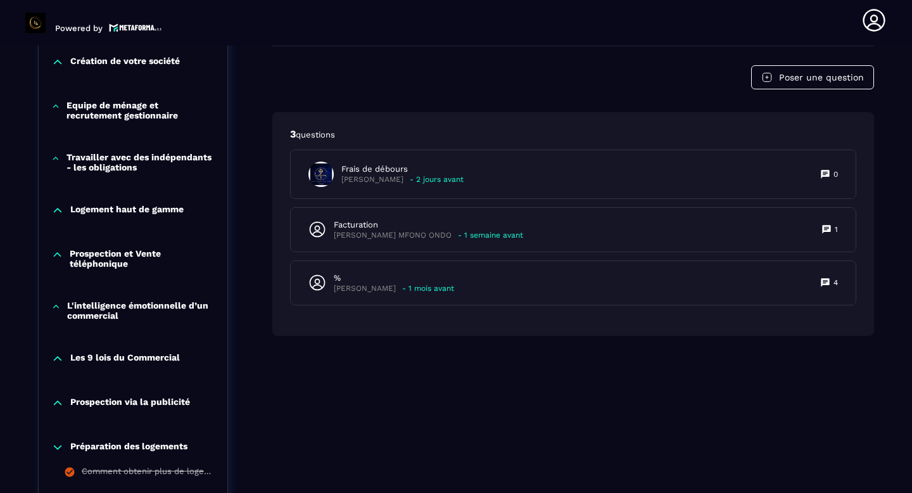
scroll to position [647, 0]
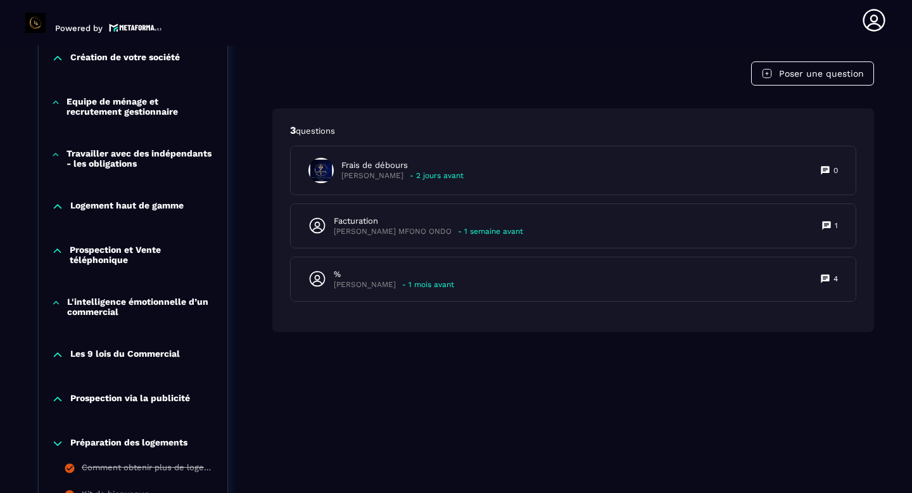
click at [60, 309] on icon at bounding box center [56, 302] width 10 height 13
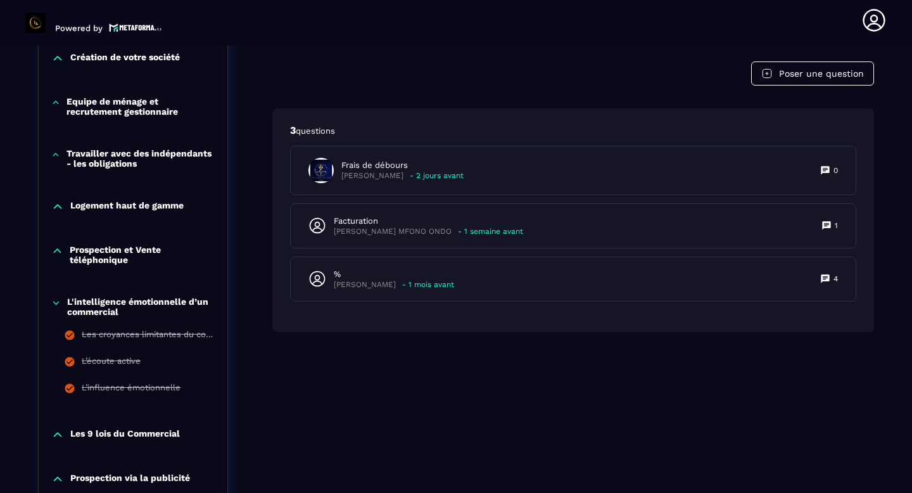
click at [60, 309] on icon at bounding box center [56, 302] width 10 height 13
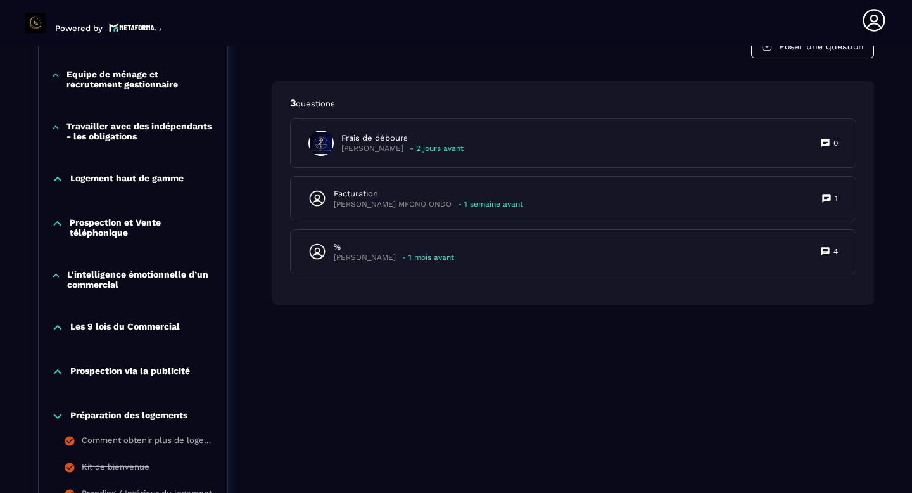
scroll to position [684, 0]
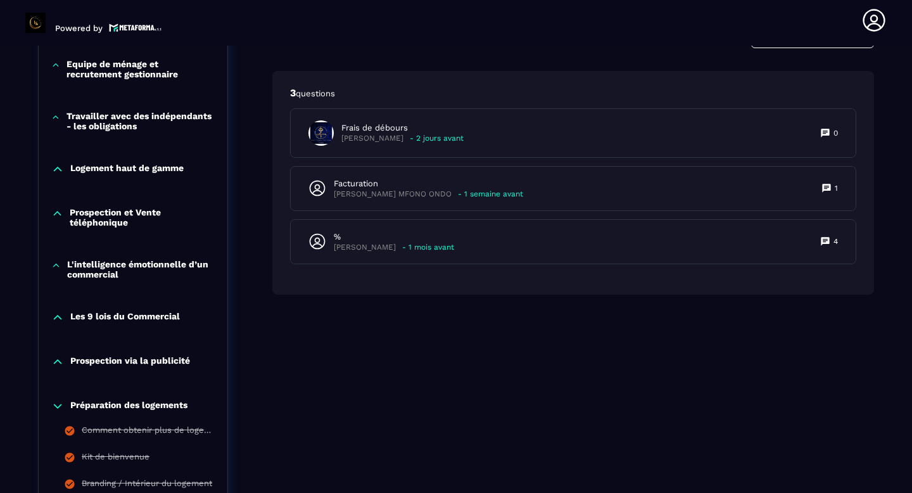
click at [58, 322] on icon at bounding box center [57, 317] width 13 height 13
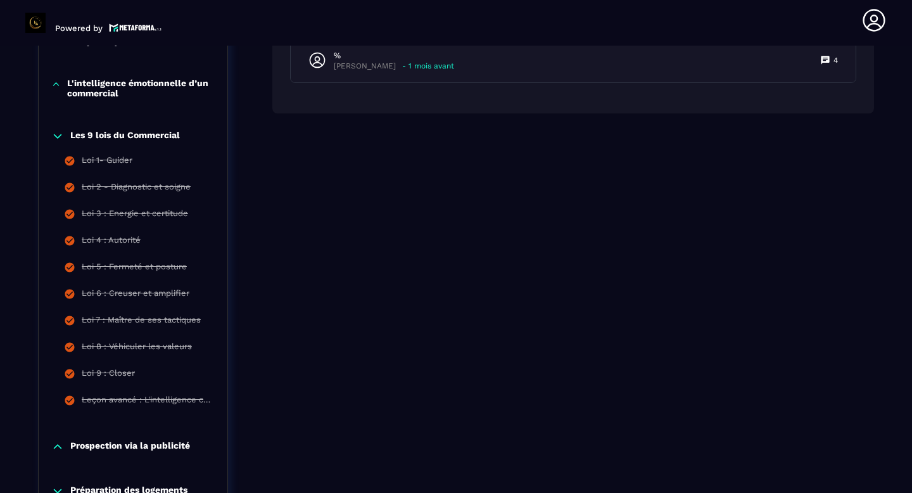
scroll to position [878, 0]
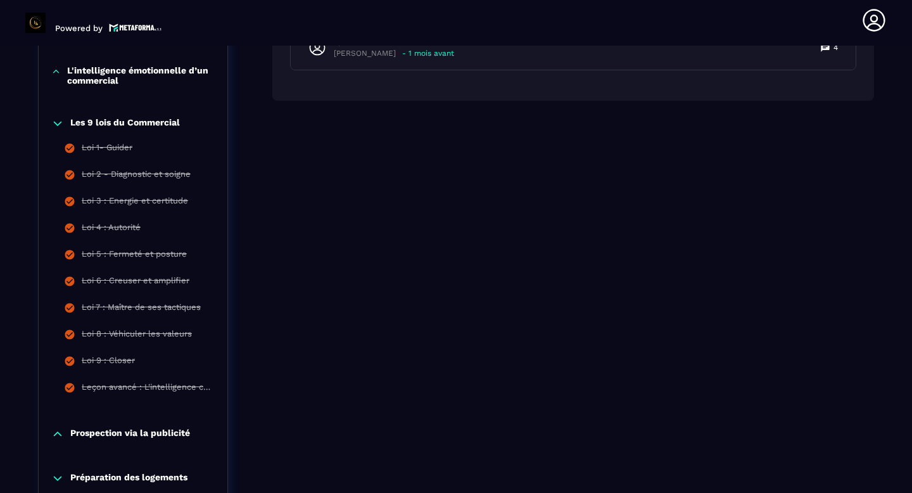
click at [60, 125] on icon at bounding box center [58, 124] width 8 height 4
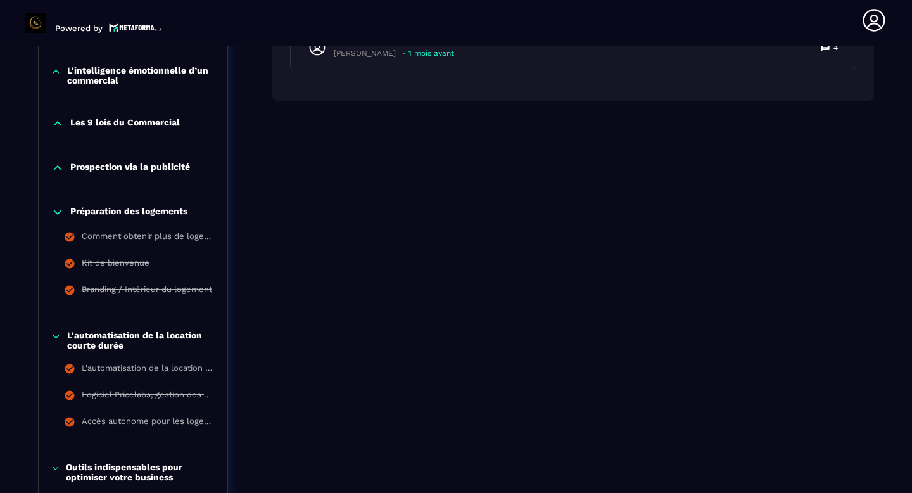
click at [60, 170] on icon at bounding box center [58, 168] width 8 height 4
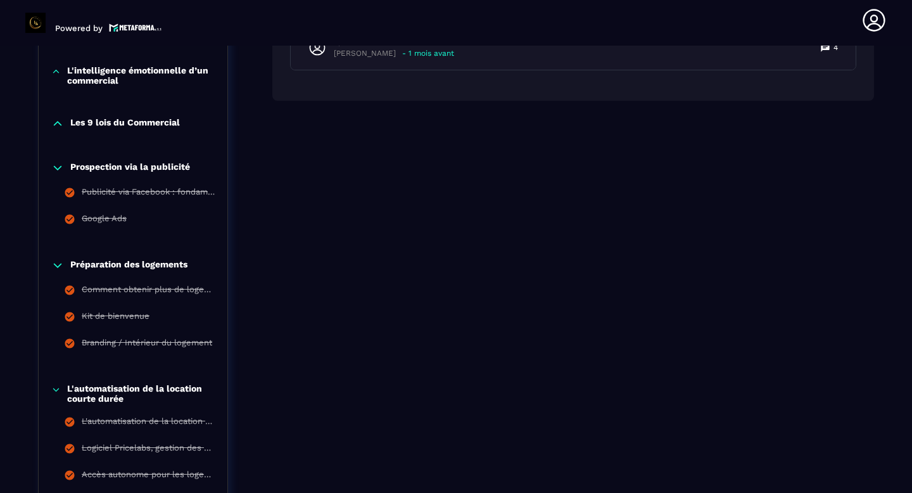
click at [60, 170] on icon at bounding box center [58, 168] width 8 height 4
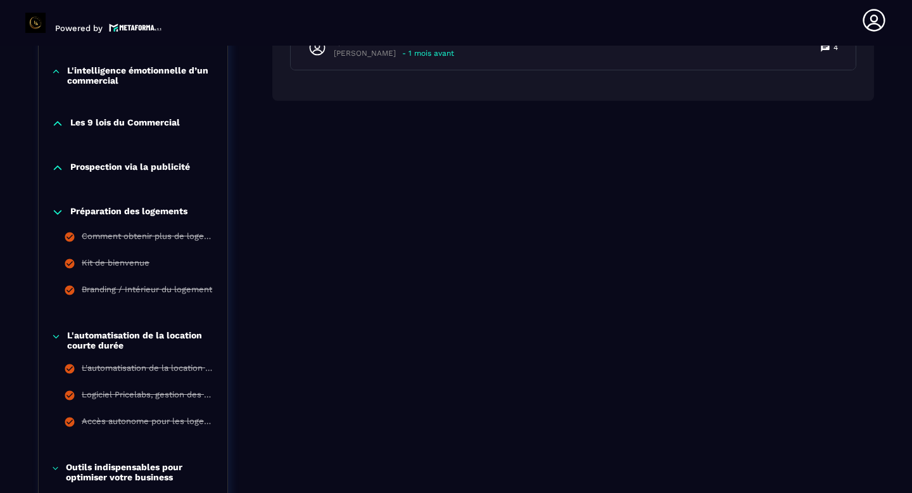
click at [56, 214] on icon at bounding box center [58, 212] width 8 height 4
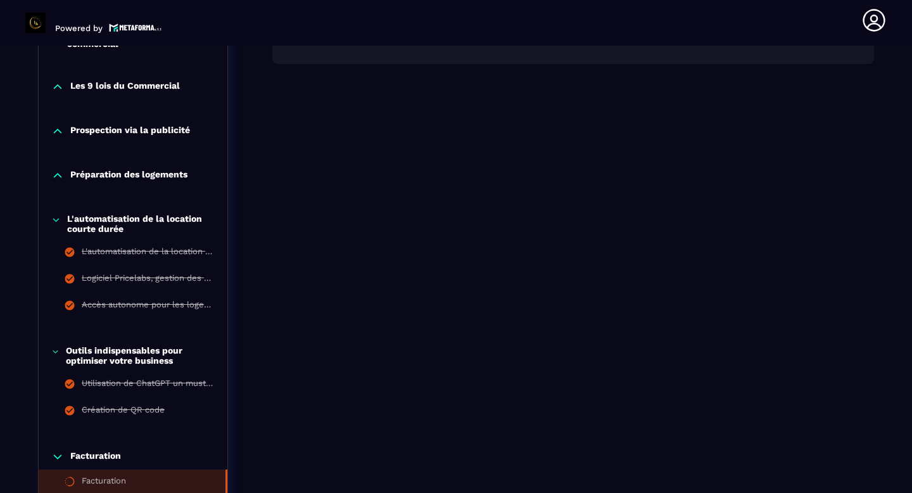
scroll to position [917, 0]
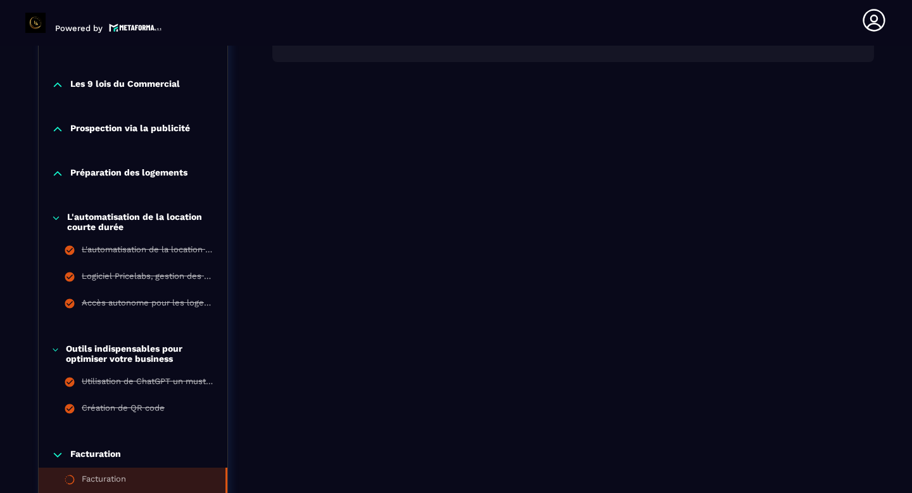
click at [60, 224] on icon at bounding box center [56, 218] width 10 height 13
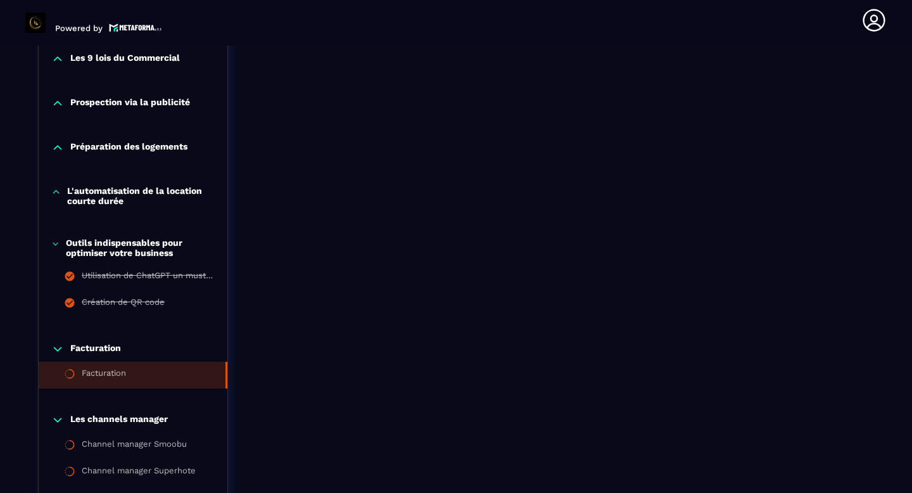
scroll to position [947, 0]
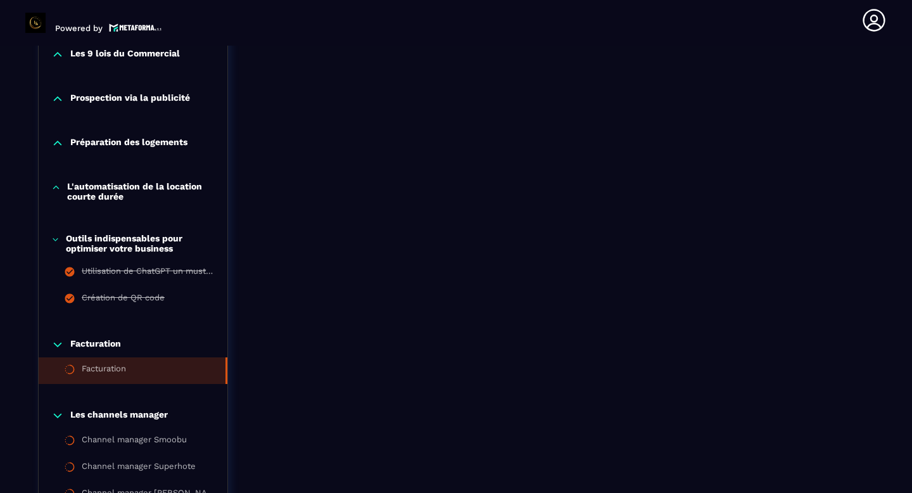
click at [56, 246] on icon at bounding box center [55, 239] width 8 height 13
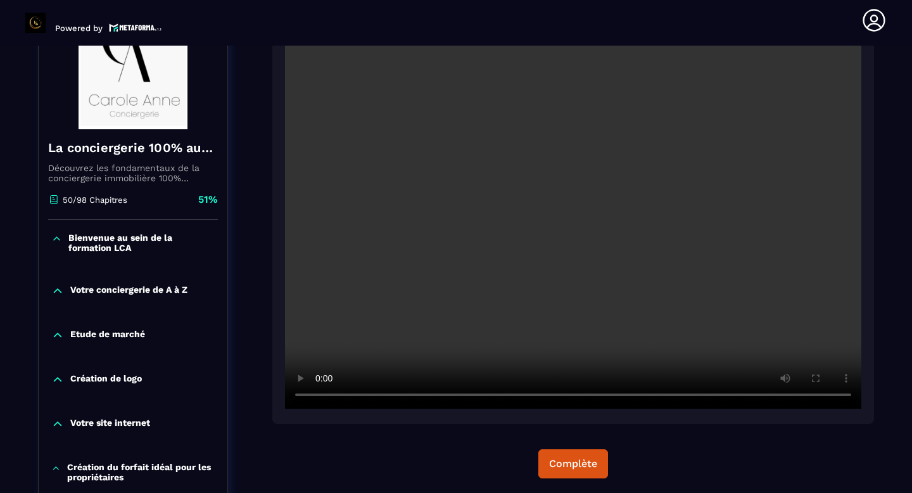
scroll to position [184, 0]
